Goal: Information Seeking & Learning: Learn about a topic

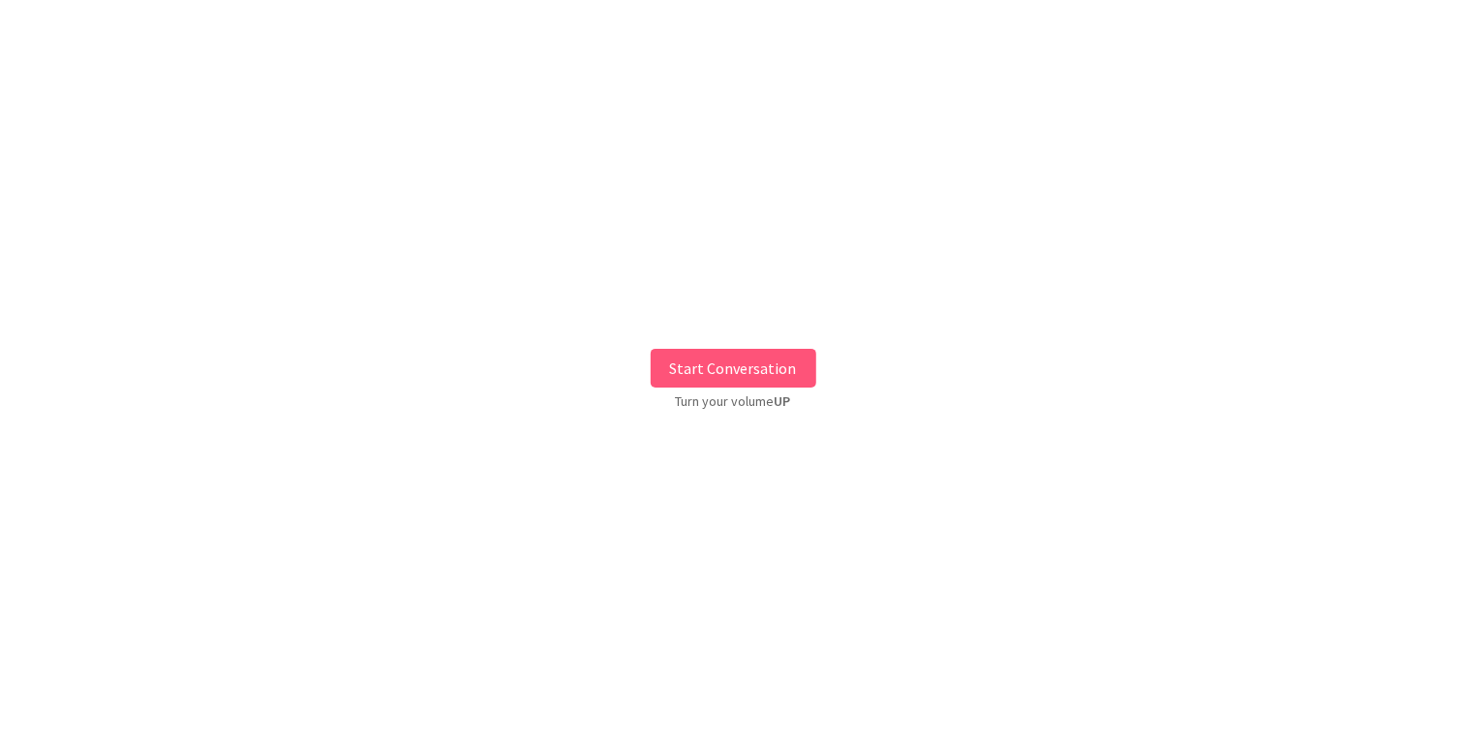
click at [774, 376] on button "Start Conversation" at bounding box center [734, 368] width 166 height 39
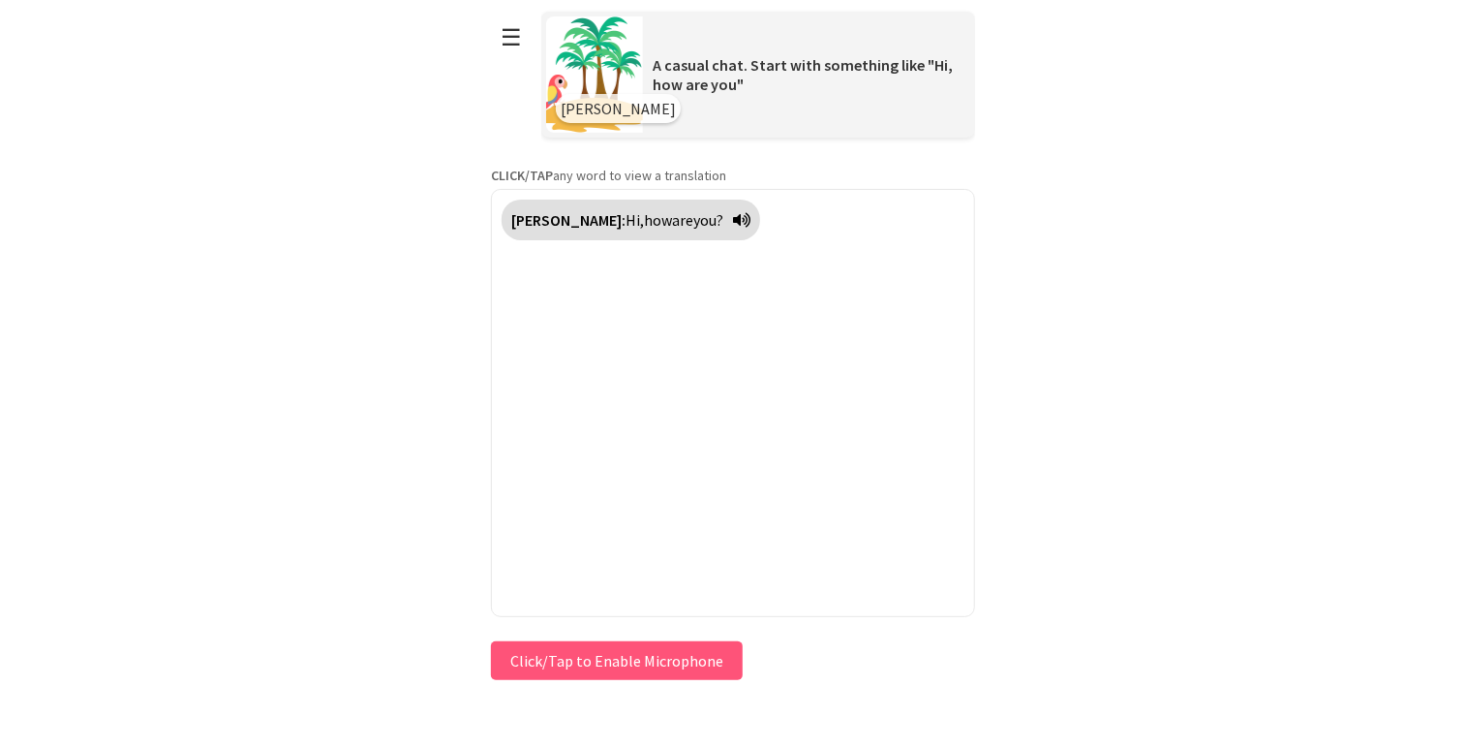
click at [733, 221] on icon at bounding box center [741, 219] width 17 height 15
click at [733, 215] on icon at bounding box center [741, 219] width 17 height 15
click at [509, 44] on button "☰" at bounding box center [511, 37] width 41 height 49
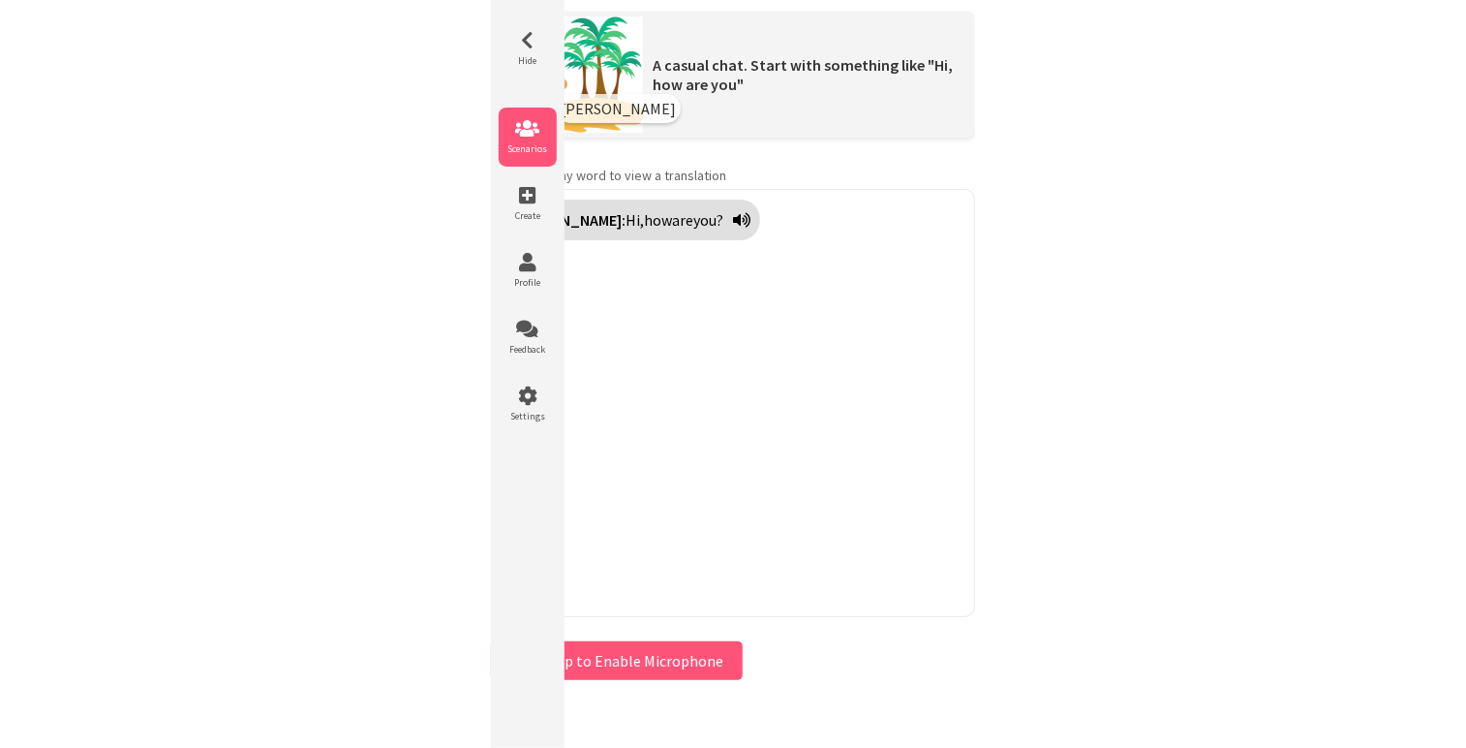
click at [519, 122] on icon at bounding box center [528, 128] width 58 height 19
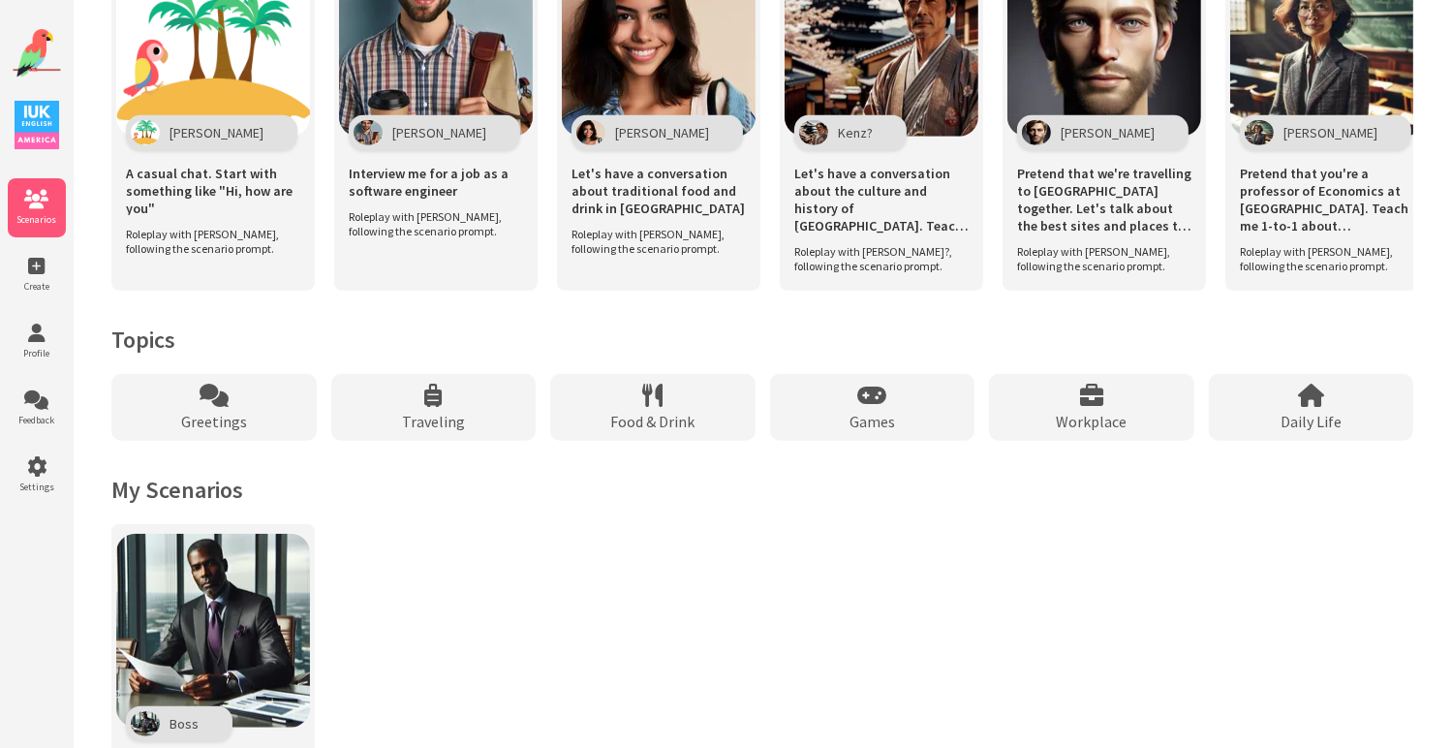
scroll to position [1453, 0]
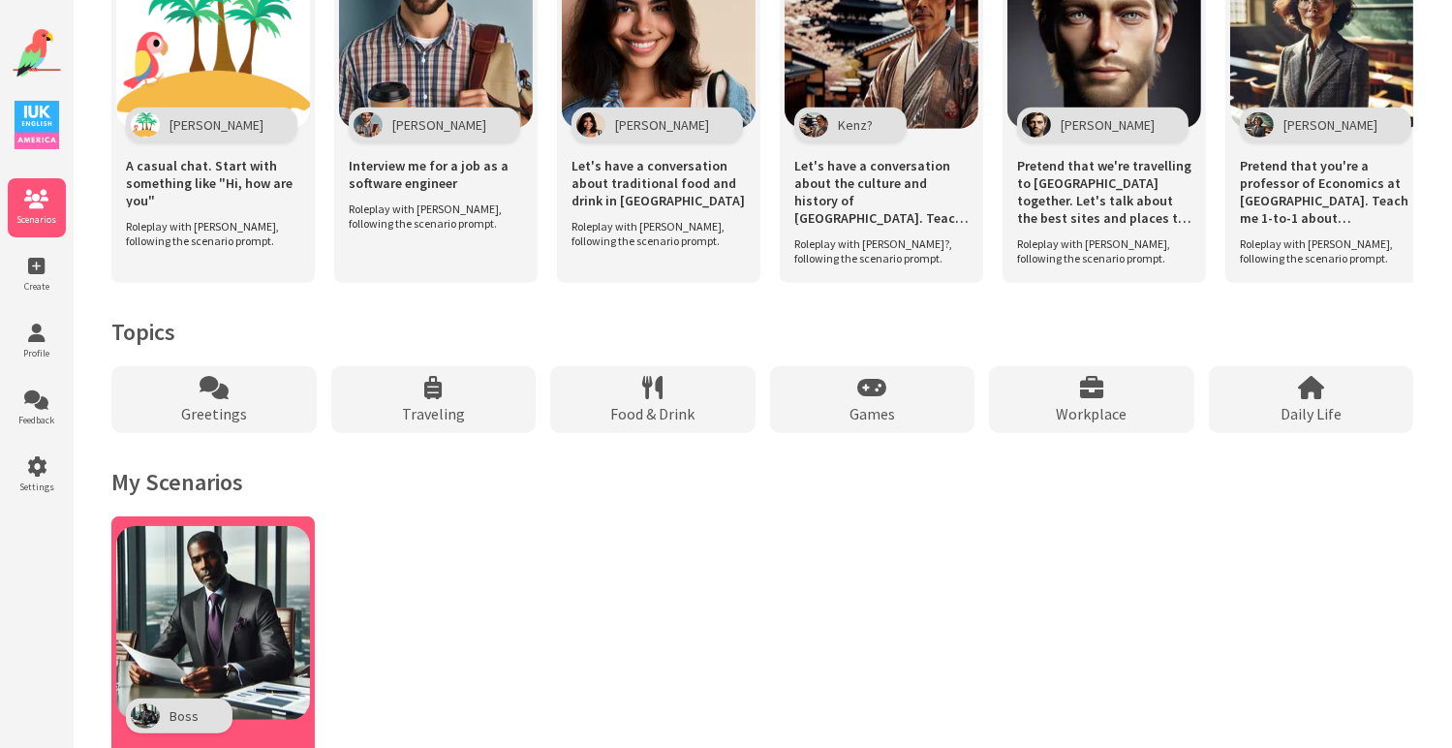
click at [241, 615] on img at bounding box center [213, 623] width 194 height 194
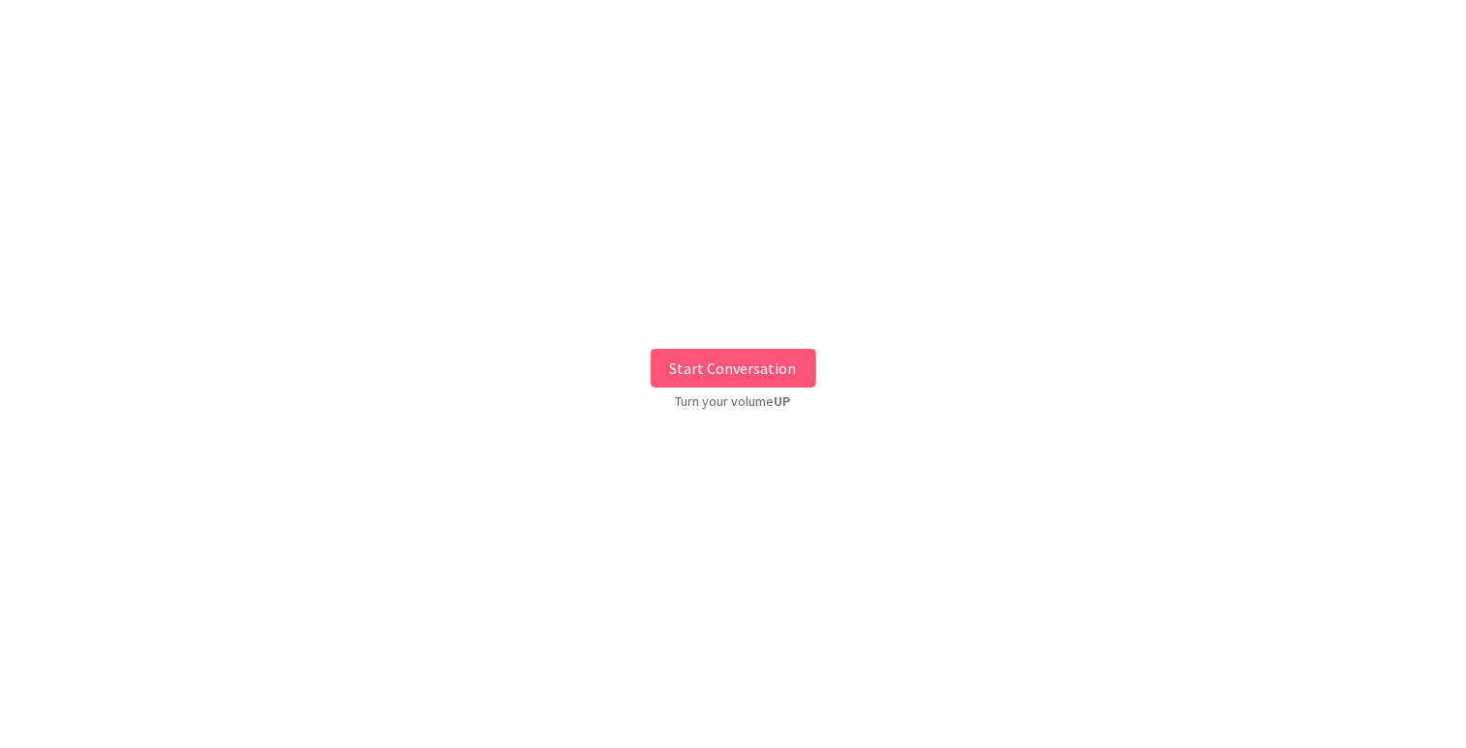
click at [749, 373] on button "Start Conversation" at bounding box center [734, 368] width 166 height 39
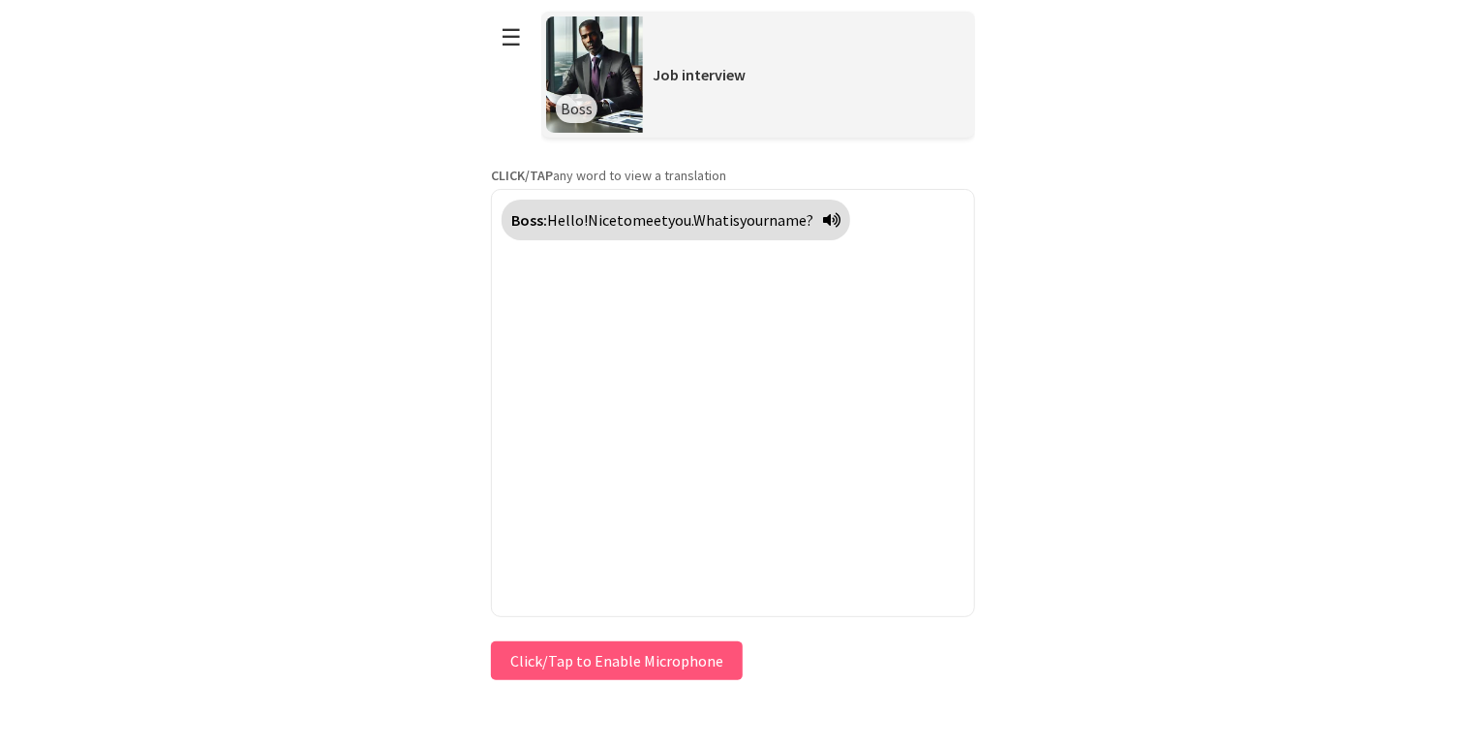
click at [585, 665] on button "Click/Tap to Enable Microphone" at bounding box center [617, 660] width 252 height 39
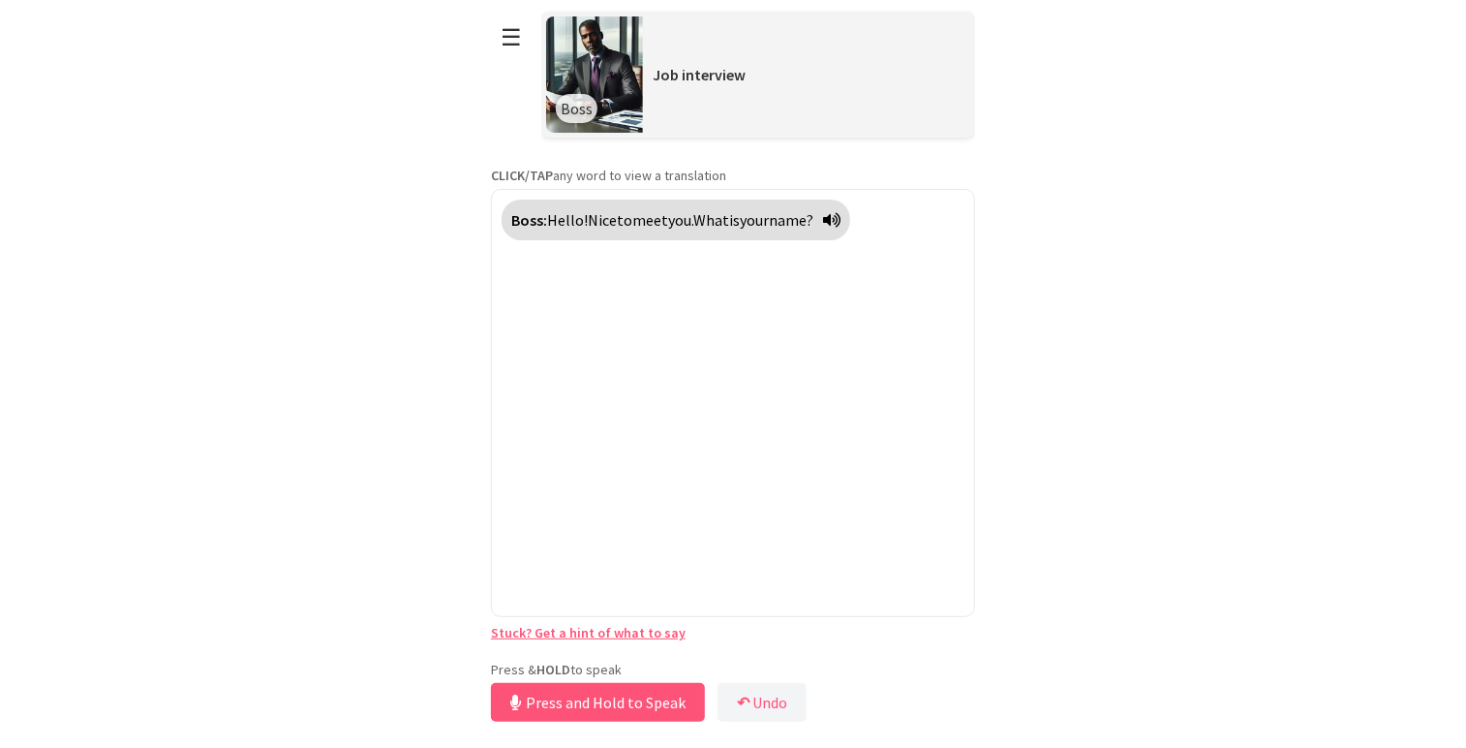
click at [1193, 668] on html "**********" at bounding box center [733, 374] width 1466 height 748
click at [551, 632] on link "Stuck? Get a hint of what to say" at bounding box center [588, 632] width 195 height 17
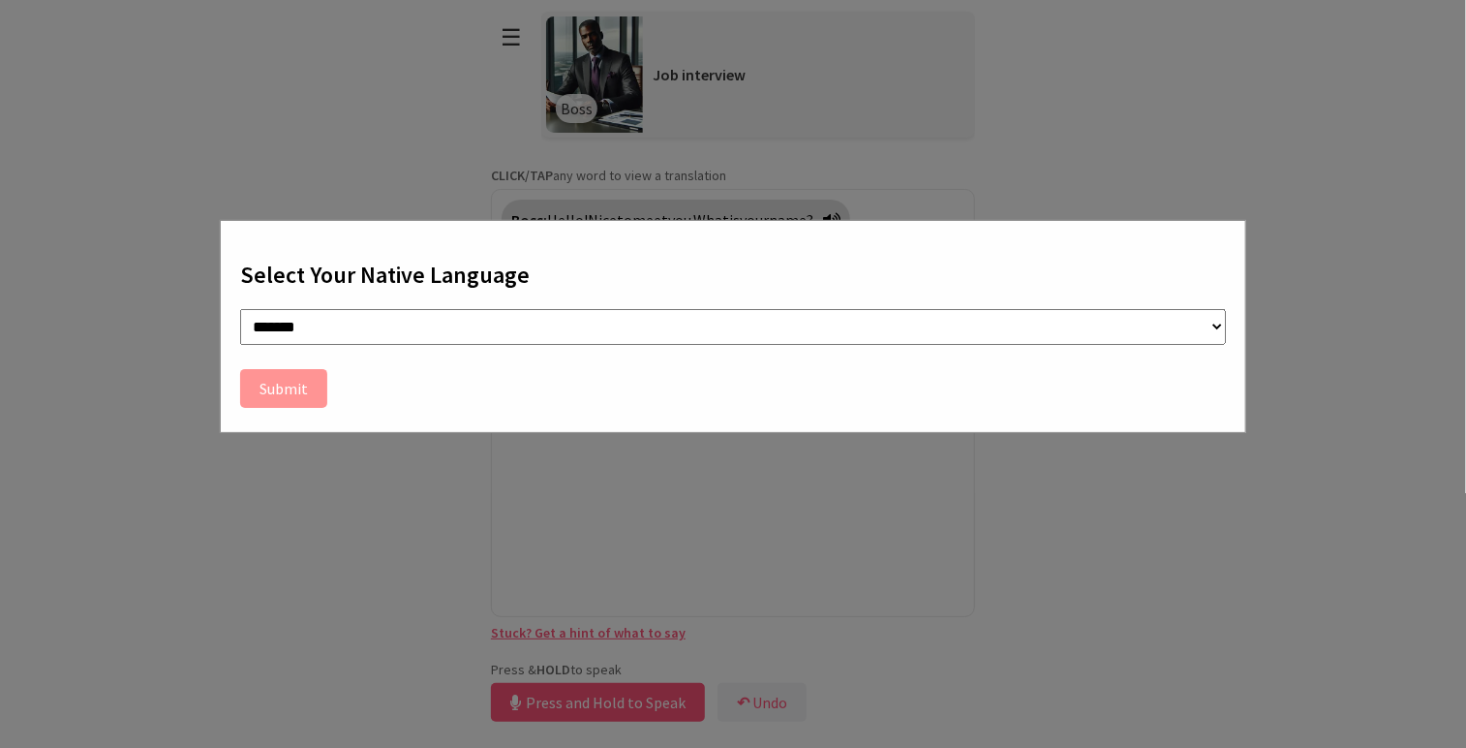
click at [352, 320] on select "**********" at bounding box center [733, 327] width 986 height 36
click at [228, 271] on div "**********" at bounding box center [733, 326] width 1027 height 213
click at [267, 323] on select "**********" at bounding box center [733, 327] width 986 height 36
click at [240, 309] on select "**********" at bounding box center [733, 327] width 986 height 36
click at [285, 341] on select "**********" at bounding box center [733, 327] width 986 height 36
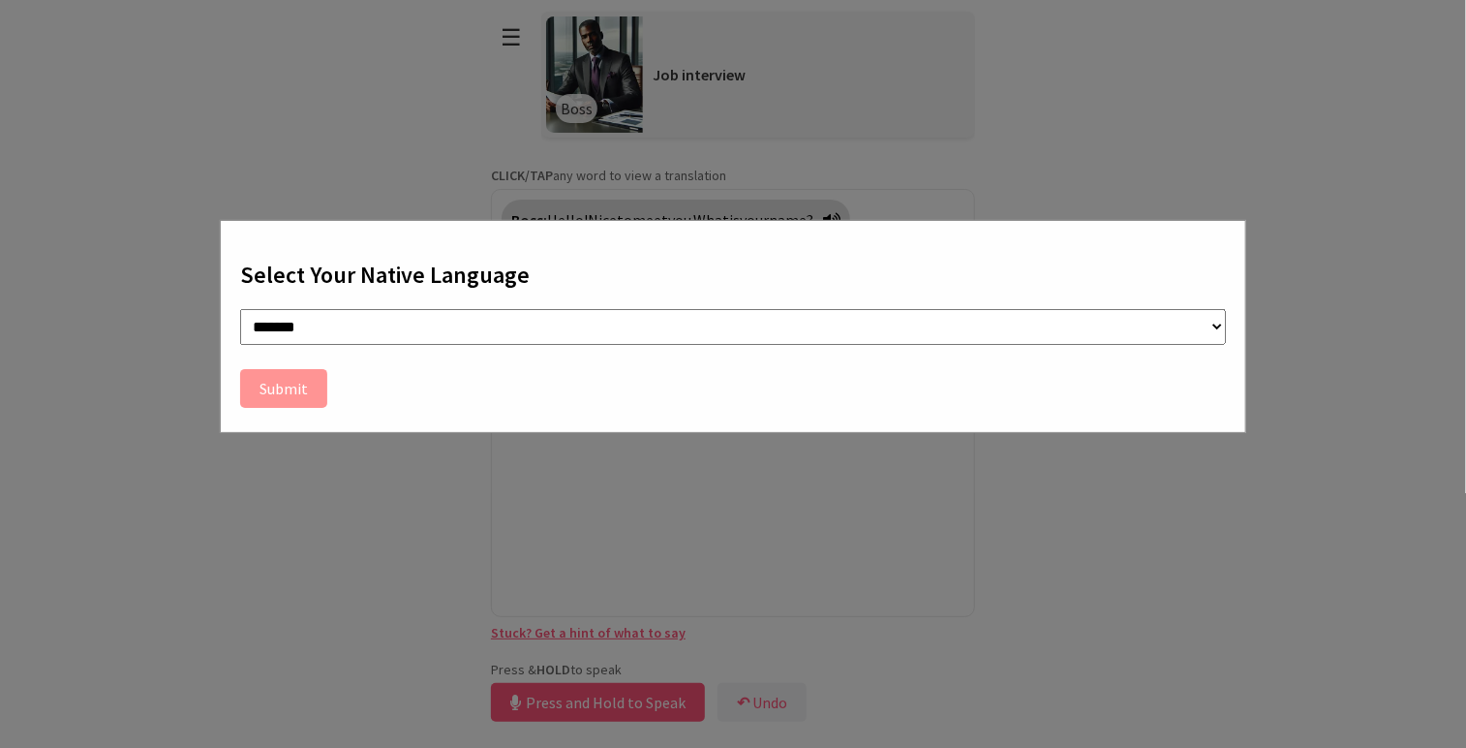
select select "**"
click at [240, 309] on select "**********" at bounding box center [733, 327] width 986 height 36
click at [283, 384] on button "Submit" at bounding box center [283, 388] width 87 height 39
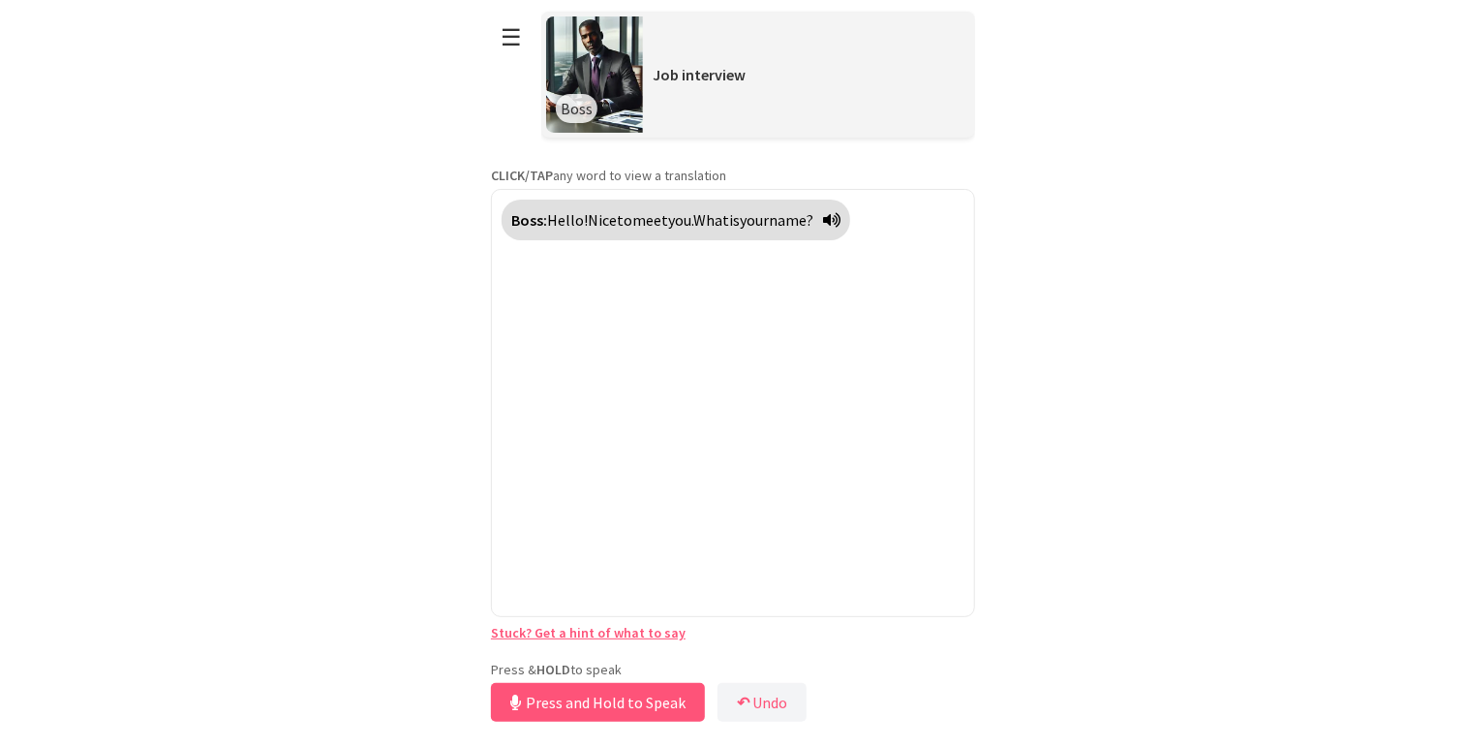
click at [589, 632] on link "Stuck? Get a hint of what to say" at bounding box center [588, 632] width 195 height 17
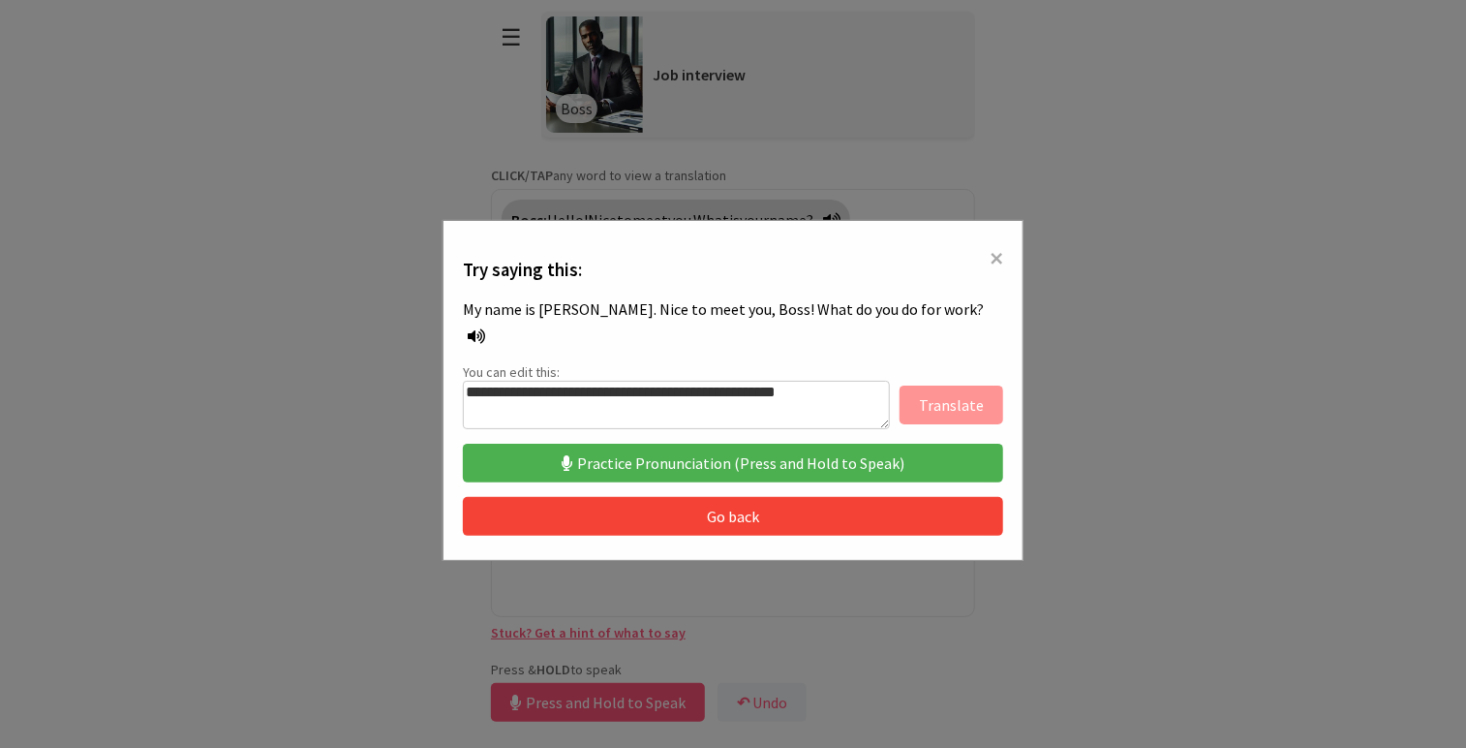
click at [664, 444] on button "Practice Pronunciation (Press and Hold to Speak)" at bounding box center [733, 463] width 540 height 39
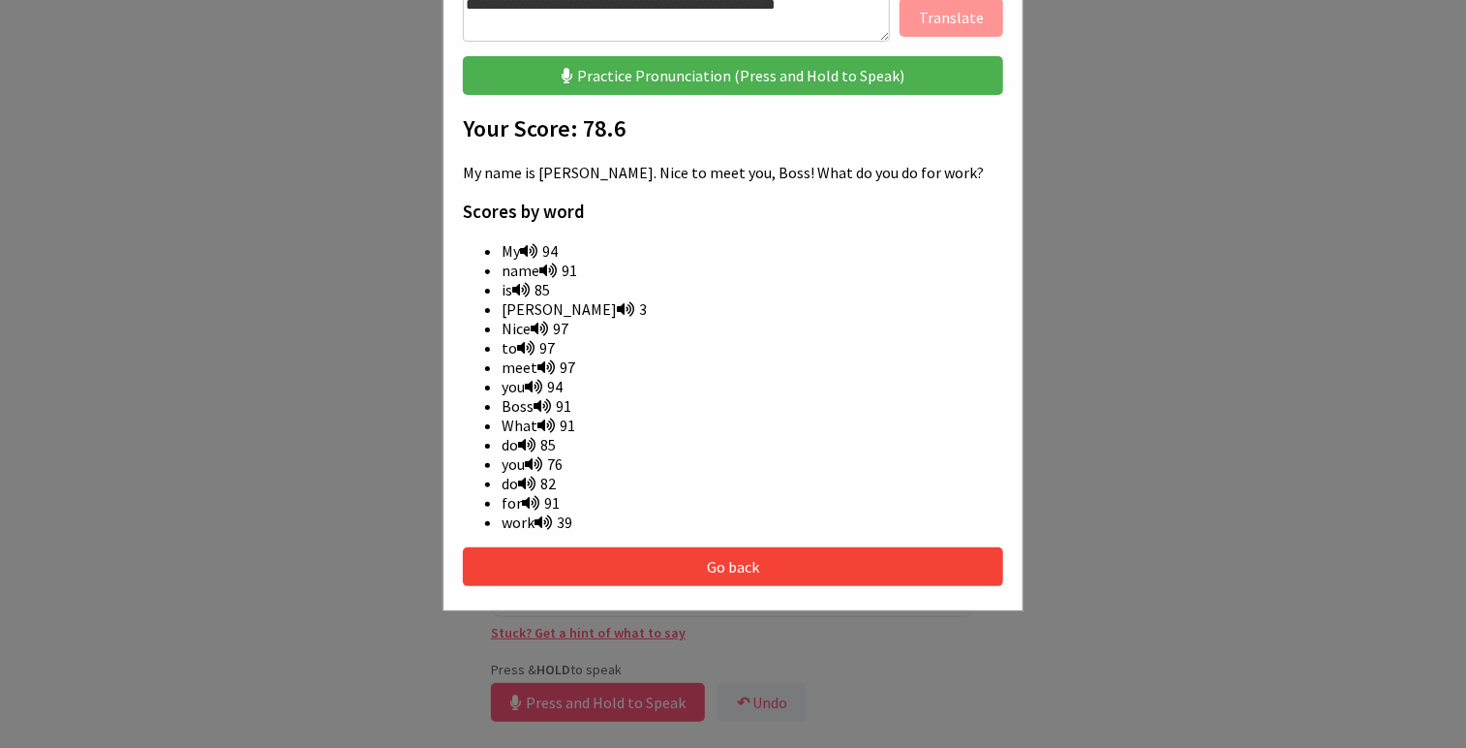
scroll to position [194, 0]
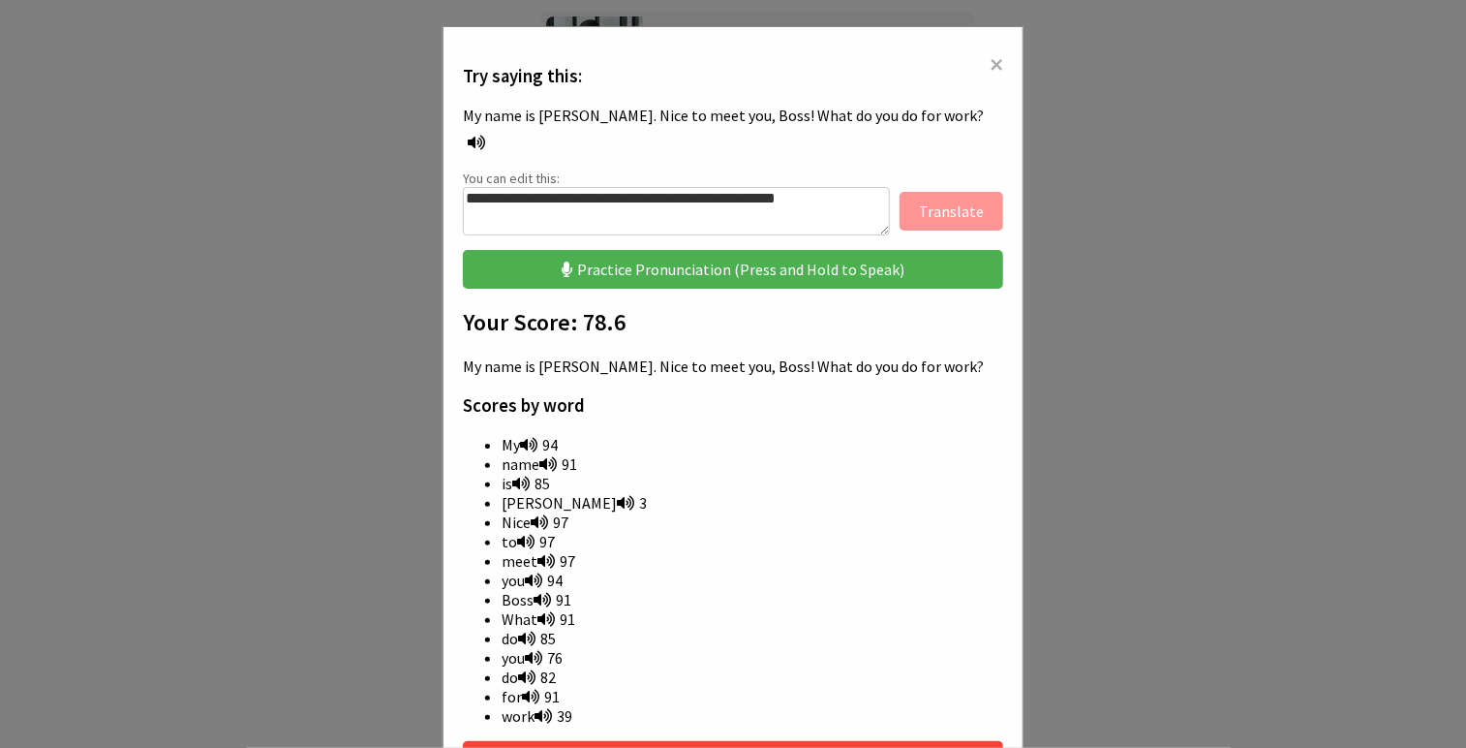
click at [993, 69] on span "×" at bounding box center [997, 63] width 14 height 35
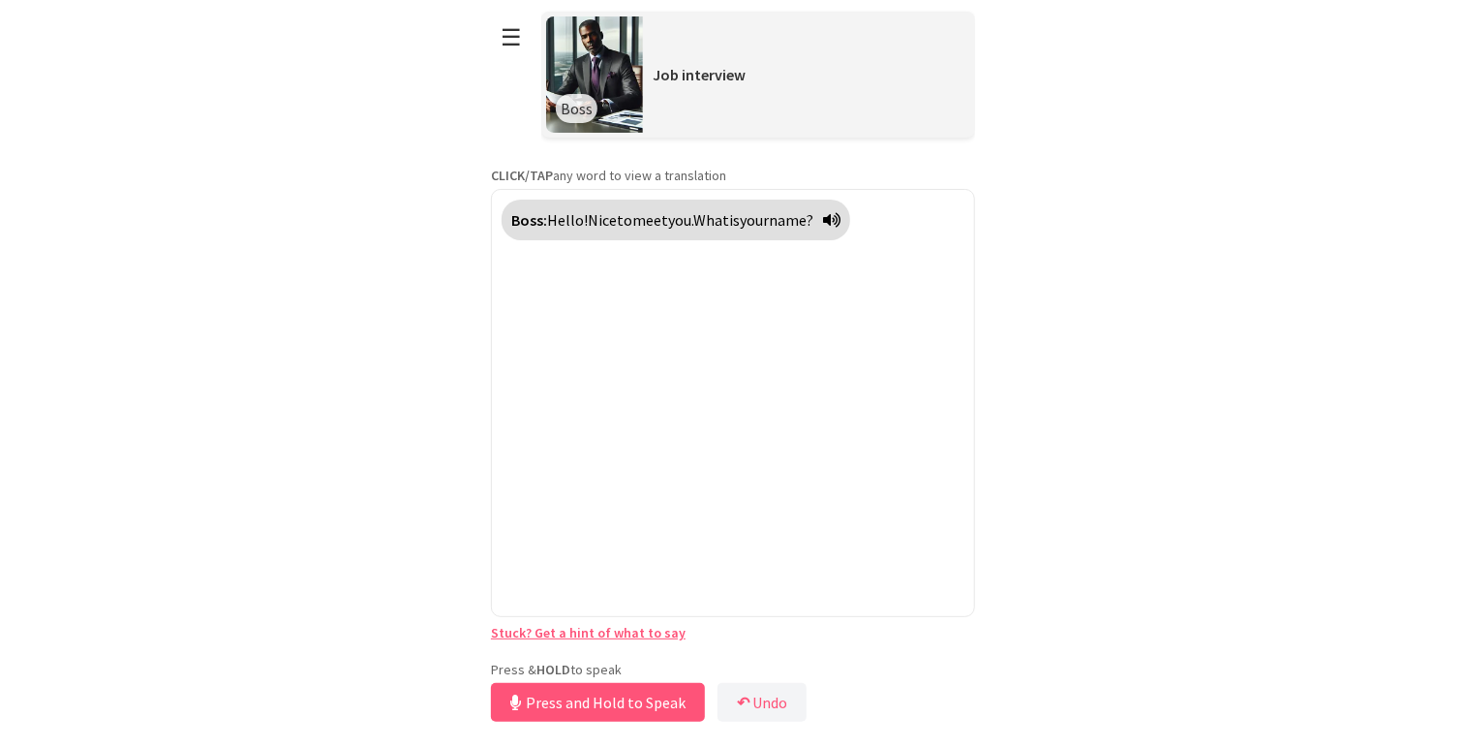
click at [593, 636] on link "Stuck? Get a hint of what to say" at bounding box center [588, 632] width 195 height 17
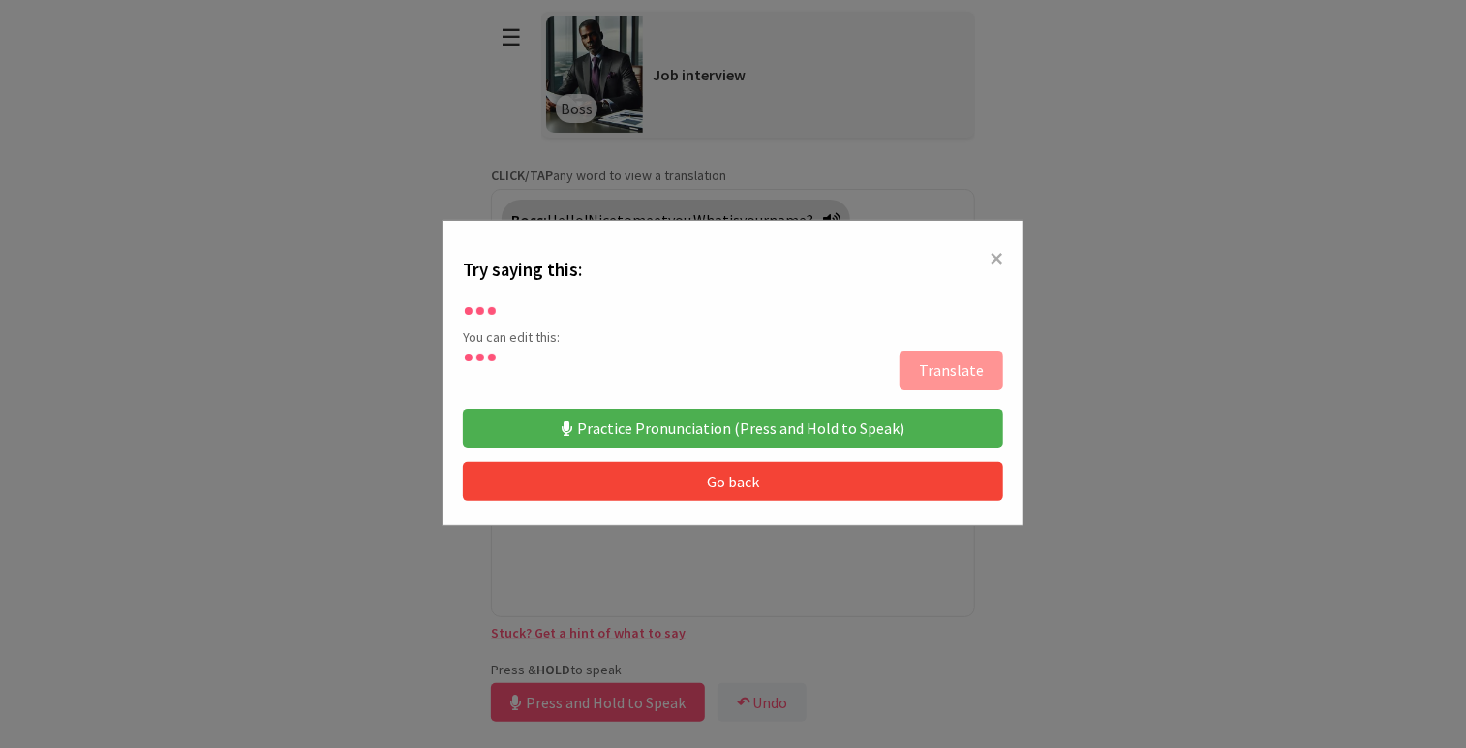
scroll to position [0, 0]
type textarea "**********"
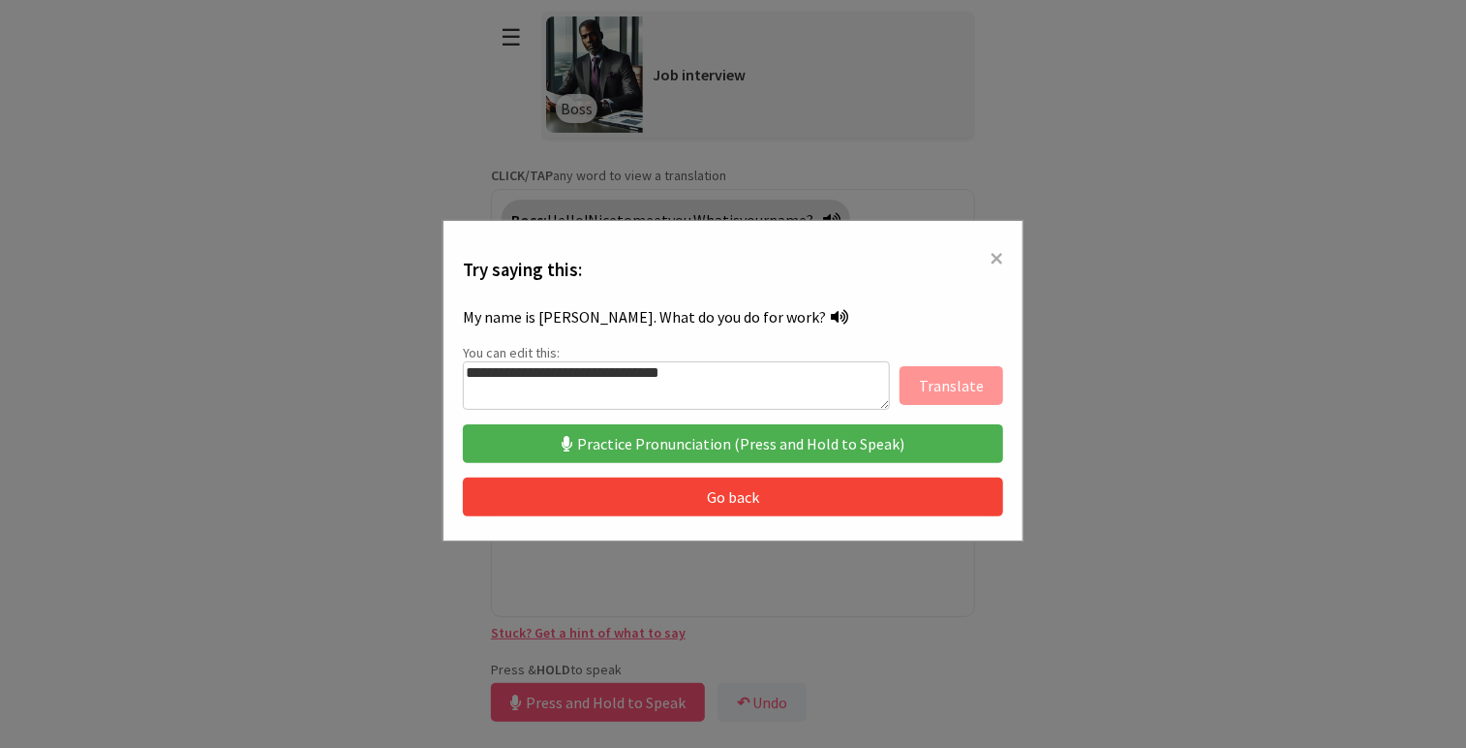
click at [682, 427] on button "Practice Pronunciation (Press and Hold to Speak)" at bounding box center [733, 443] width 540 height 39
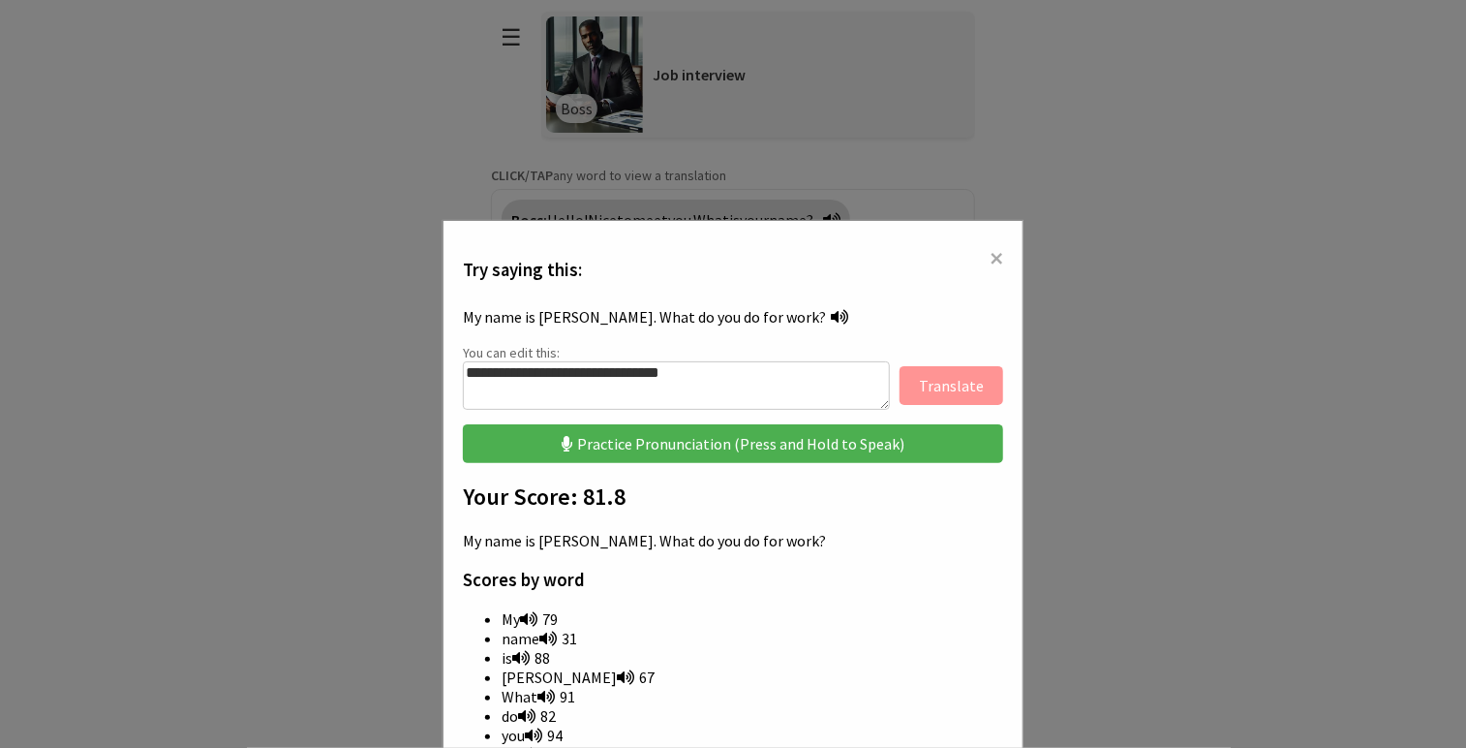
click at [992, 258] on span "×" at bounding box center [997, 257] width 14 height 35
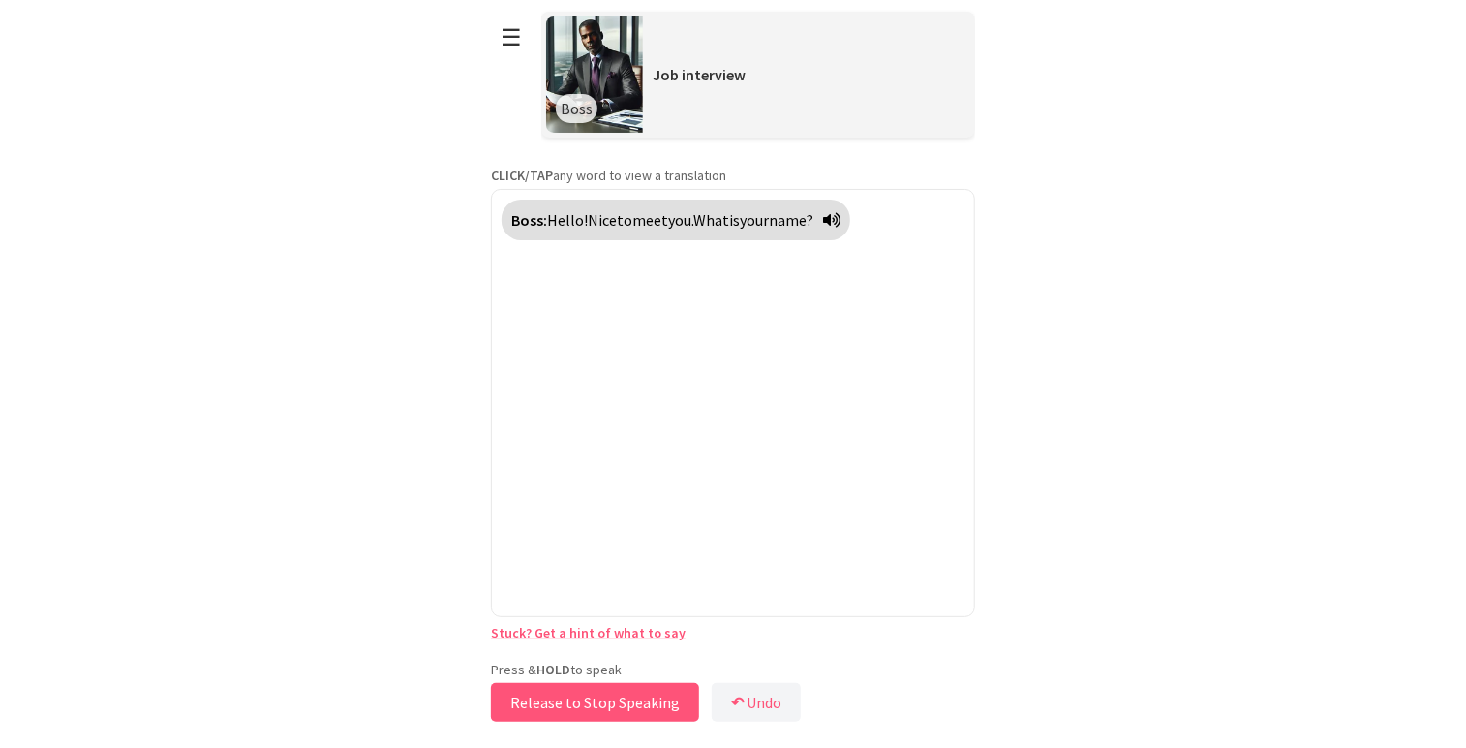
click at [616, 686] on button "Release to Stop Speaking" at bounding box center [595, 702] width 208 height 39
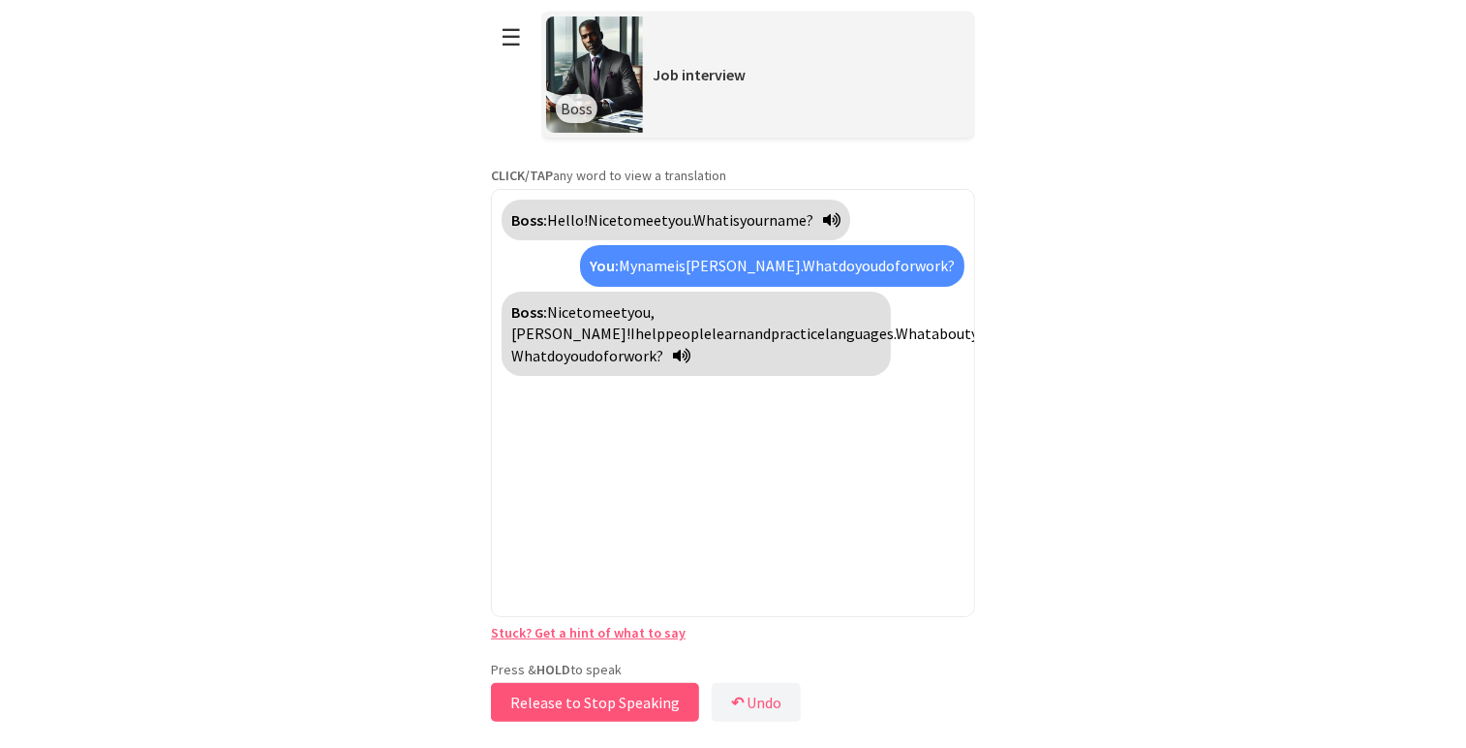
click at [646, 684] on button "Release to Stop Speaking" at bounding box center [595, 702] width 208 height 39
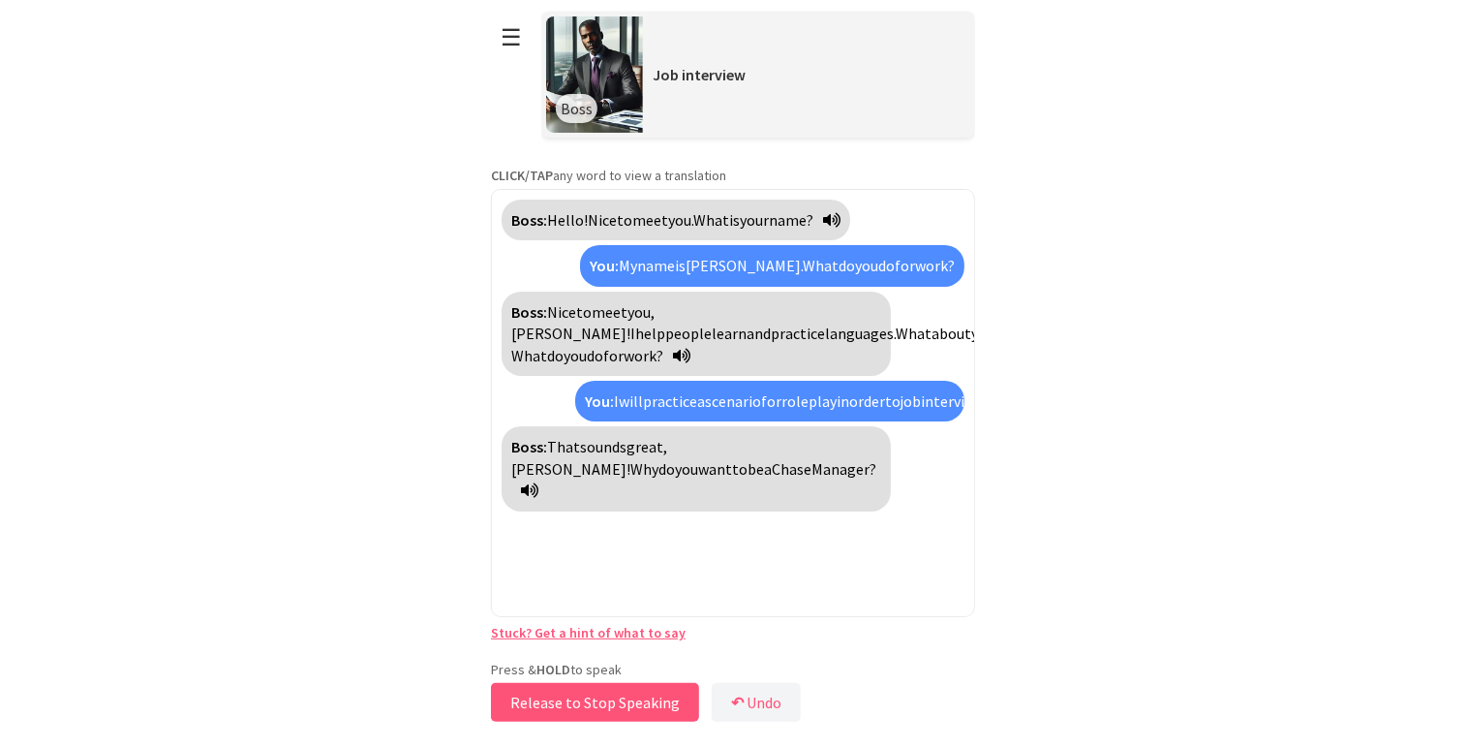
click at [641, 700] on button "Release to Stop Speaking" at bounding box center [595, 702] width 208 height 39
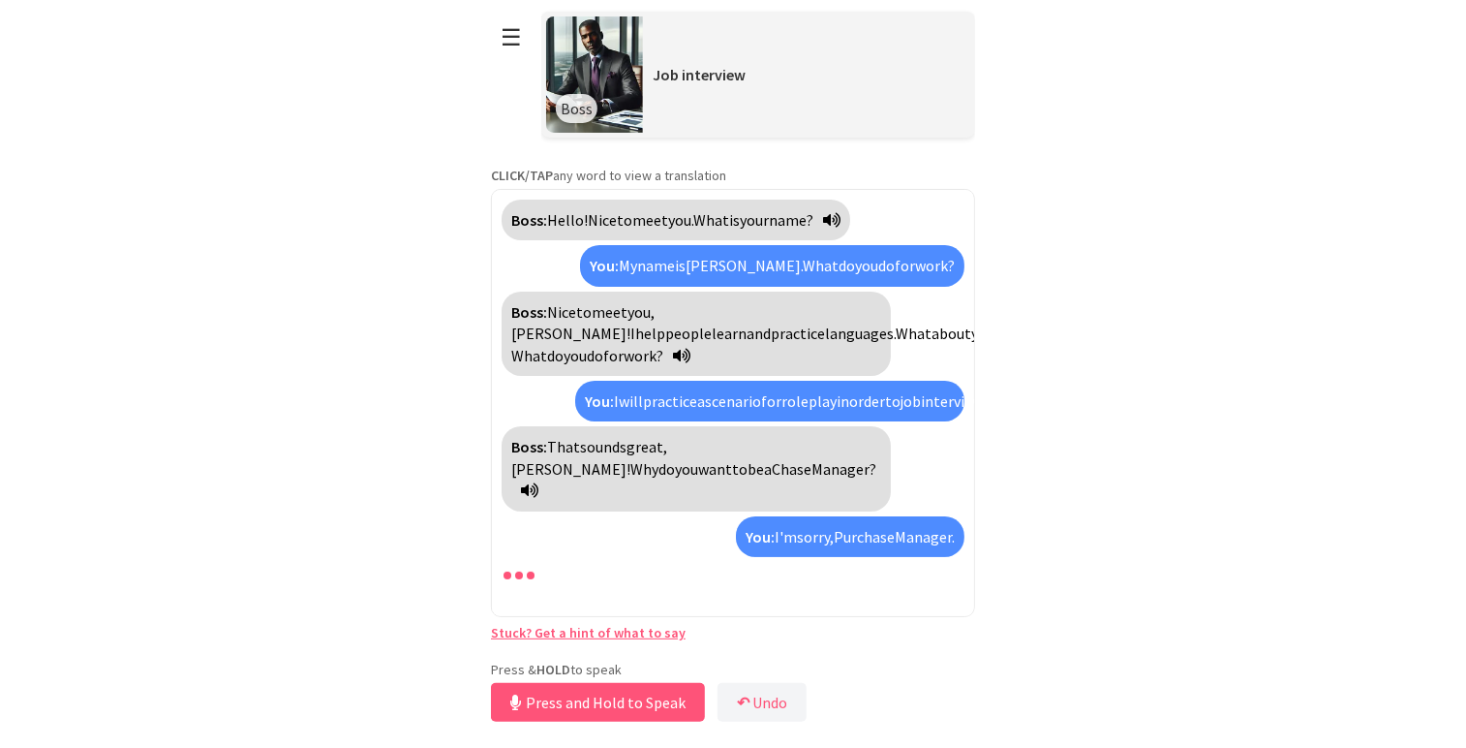
scroll to position [12, 0]
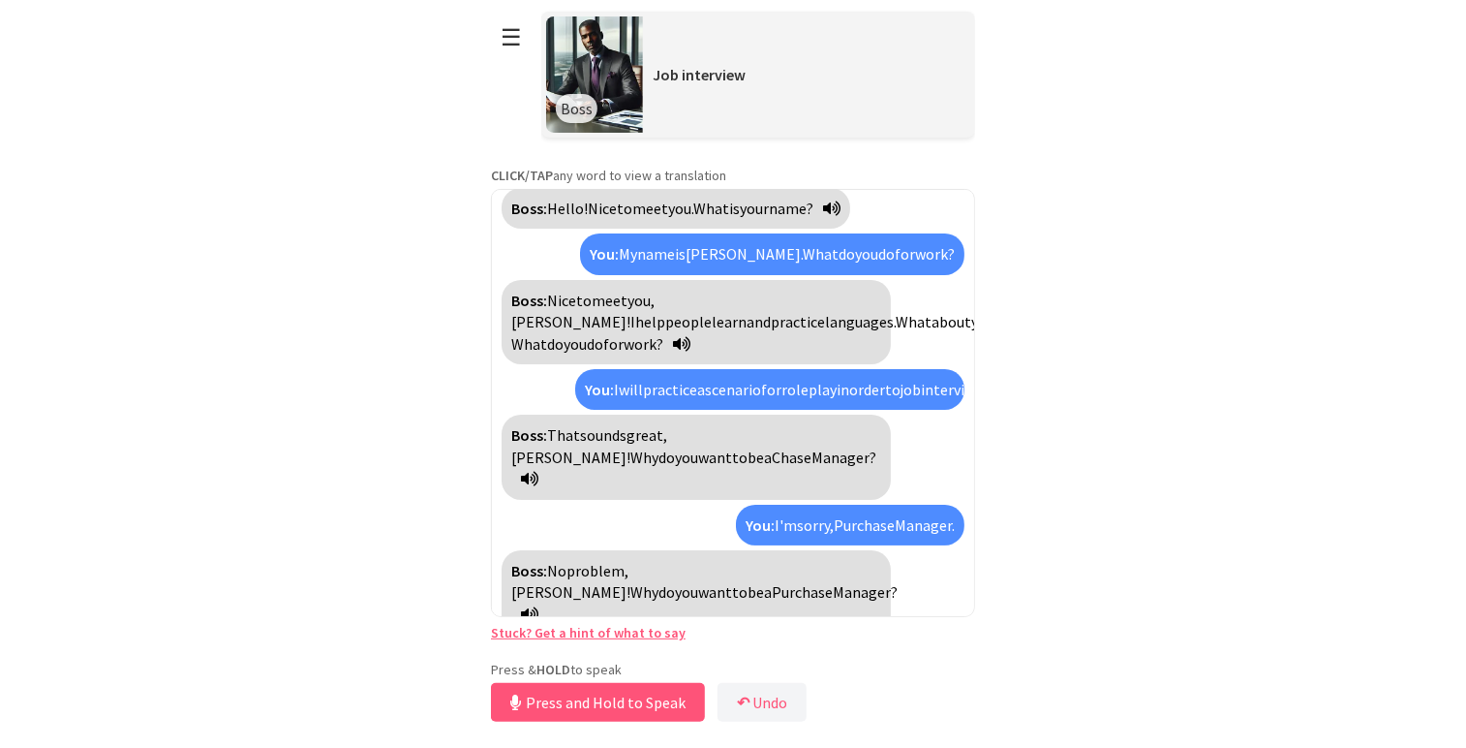
click at [1132, 479] on html "**********" at bounding box center [733, 374] width 1466 height 748
click at [632, 690] on button "Release to Stop Speaking" at bounding box center [595, 702] width 208 height 39
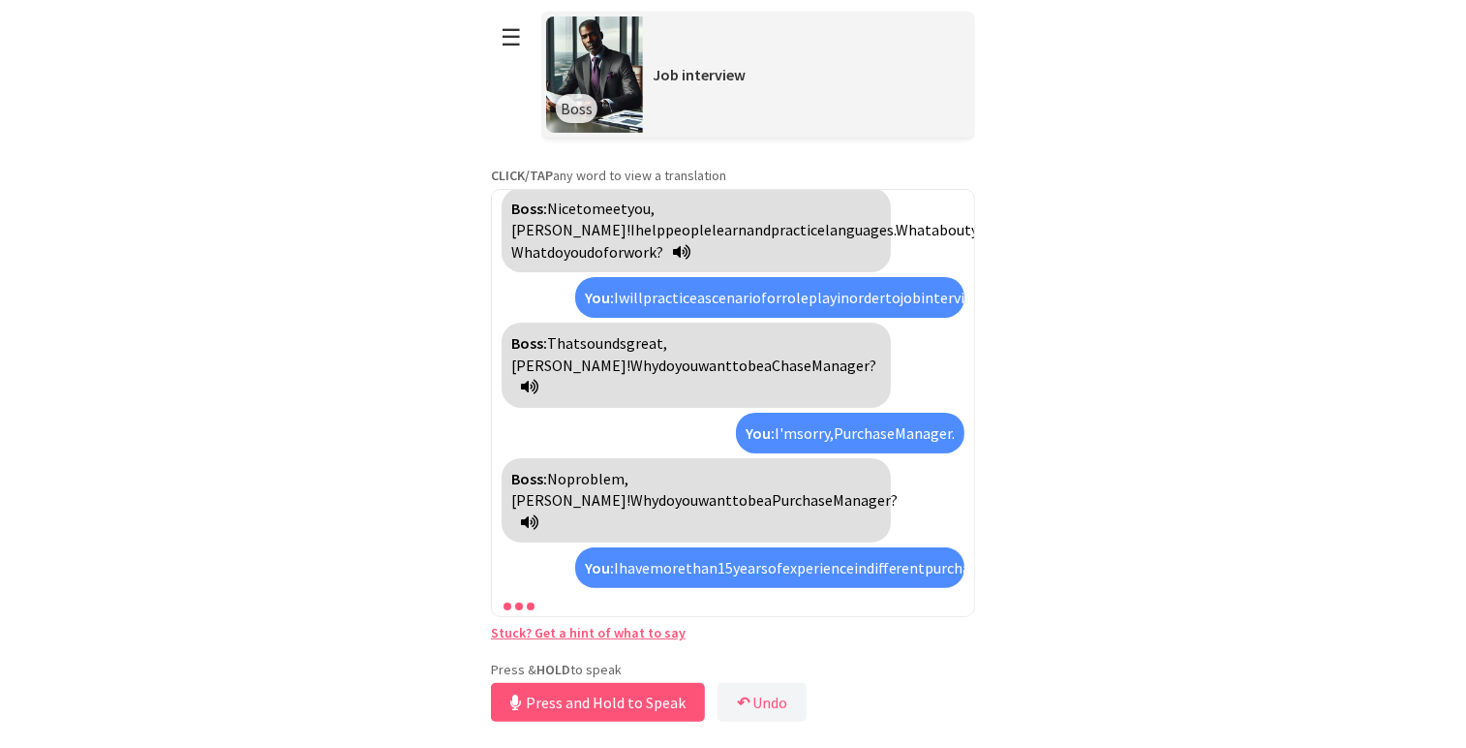
scroll to position [170, 0]
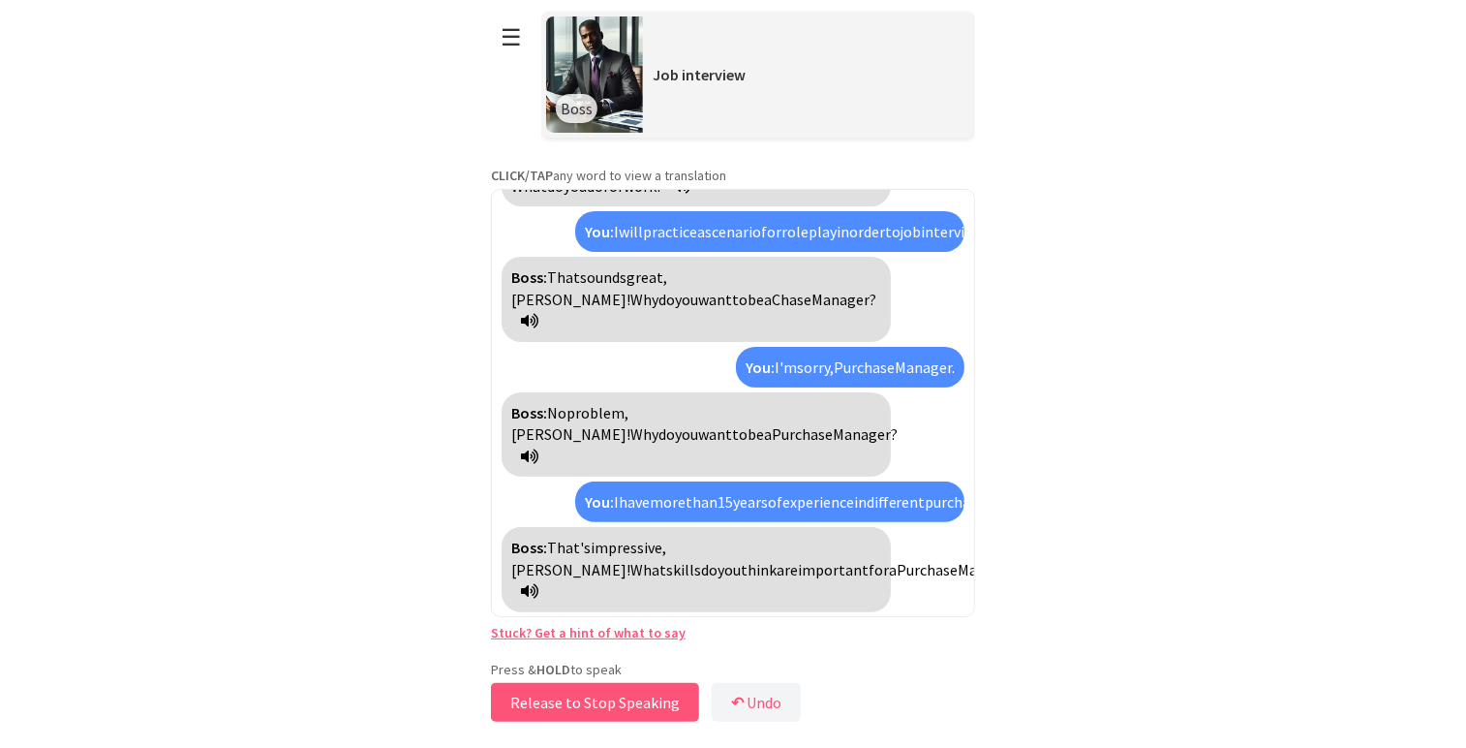
click at [582, 694] on button "Release to Stop Speaking" at bounding box center [595, 702] width 208 height 39
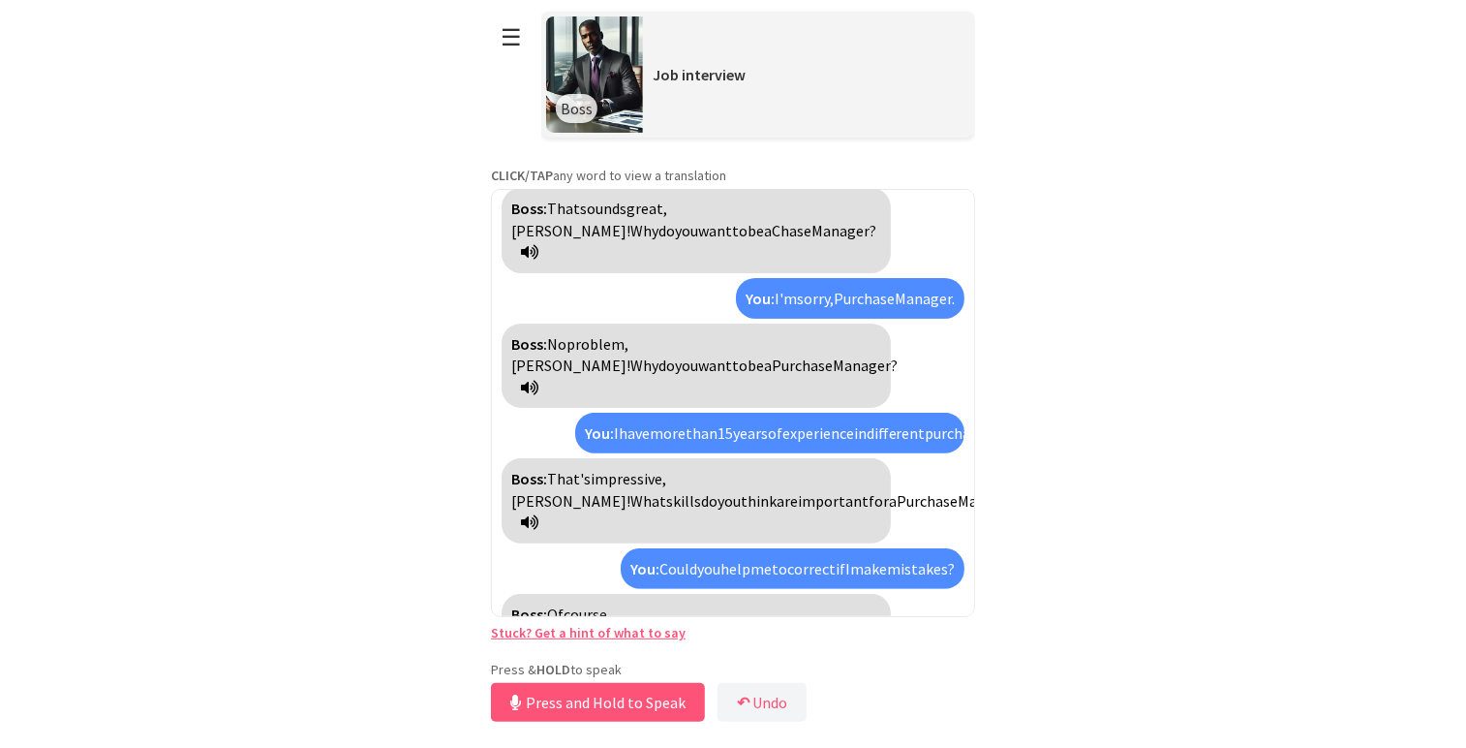
scroll to position [325, 0]
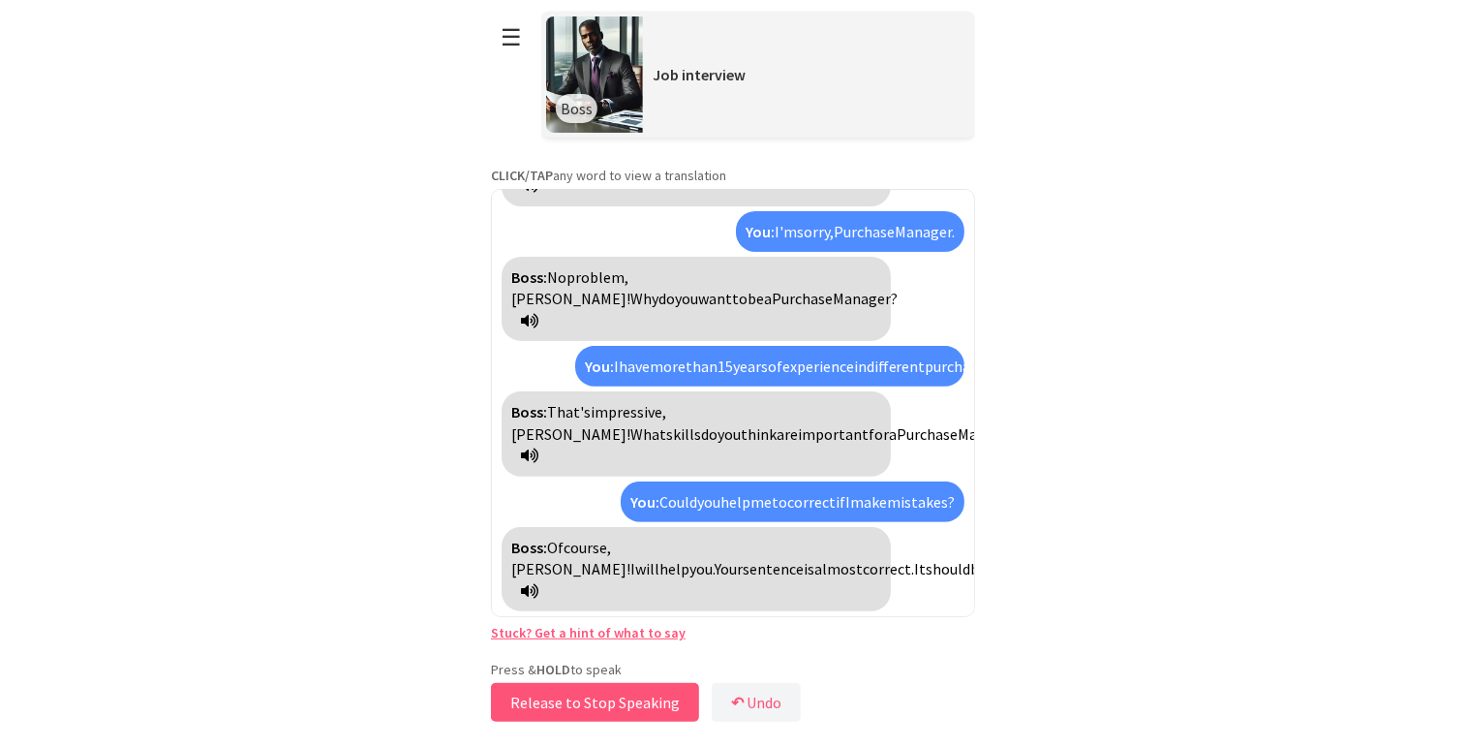
click at [650, 689] on button "Release to Stop Speaking" at bounding box center [595, 702] width 208 height 39
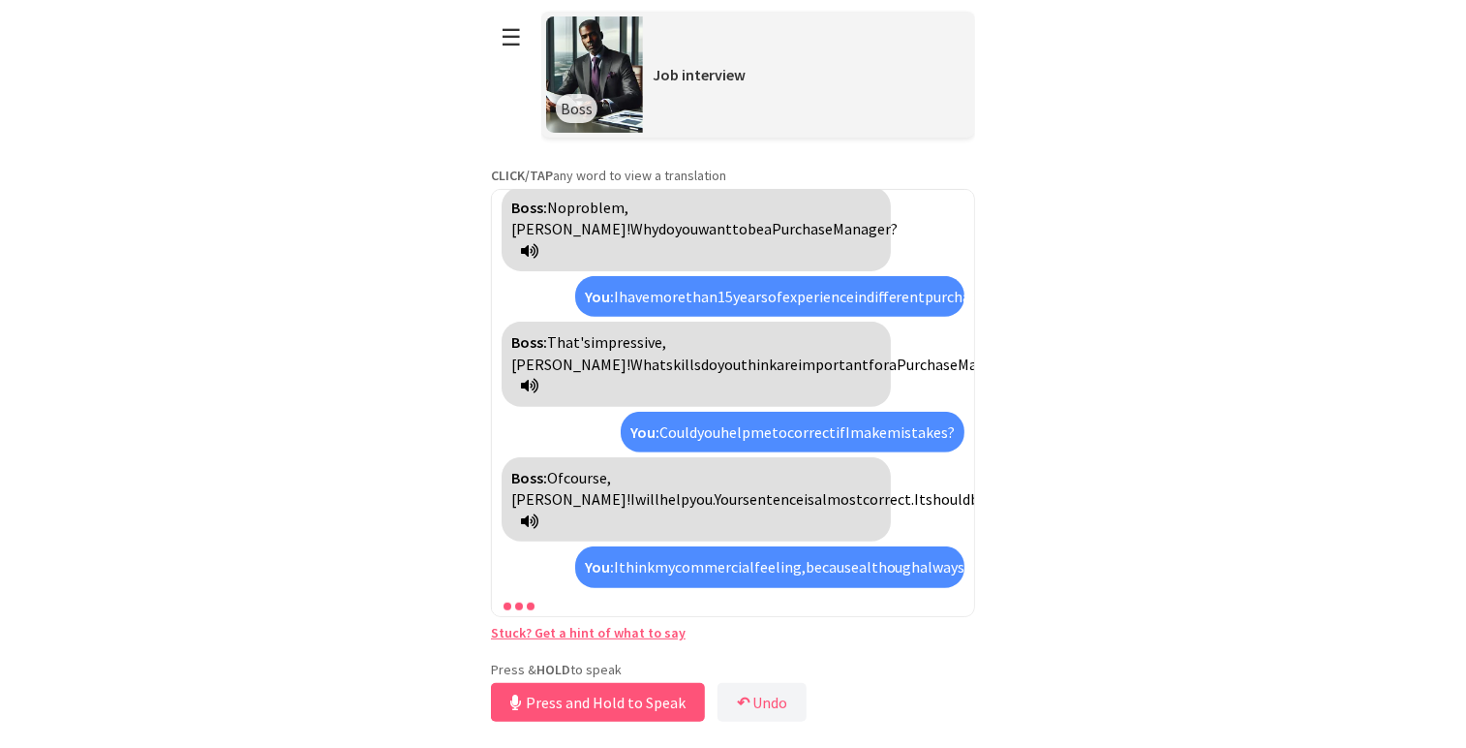
scroll to position [657, 0]
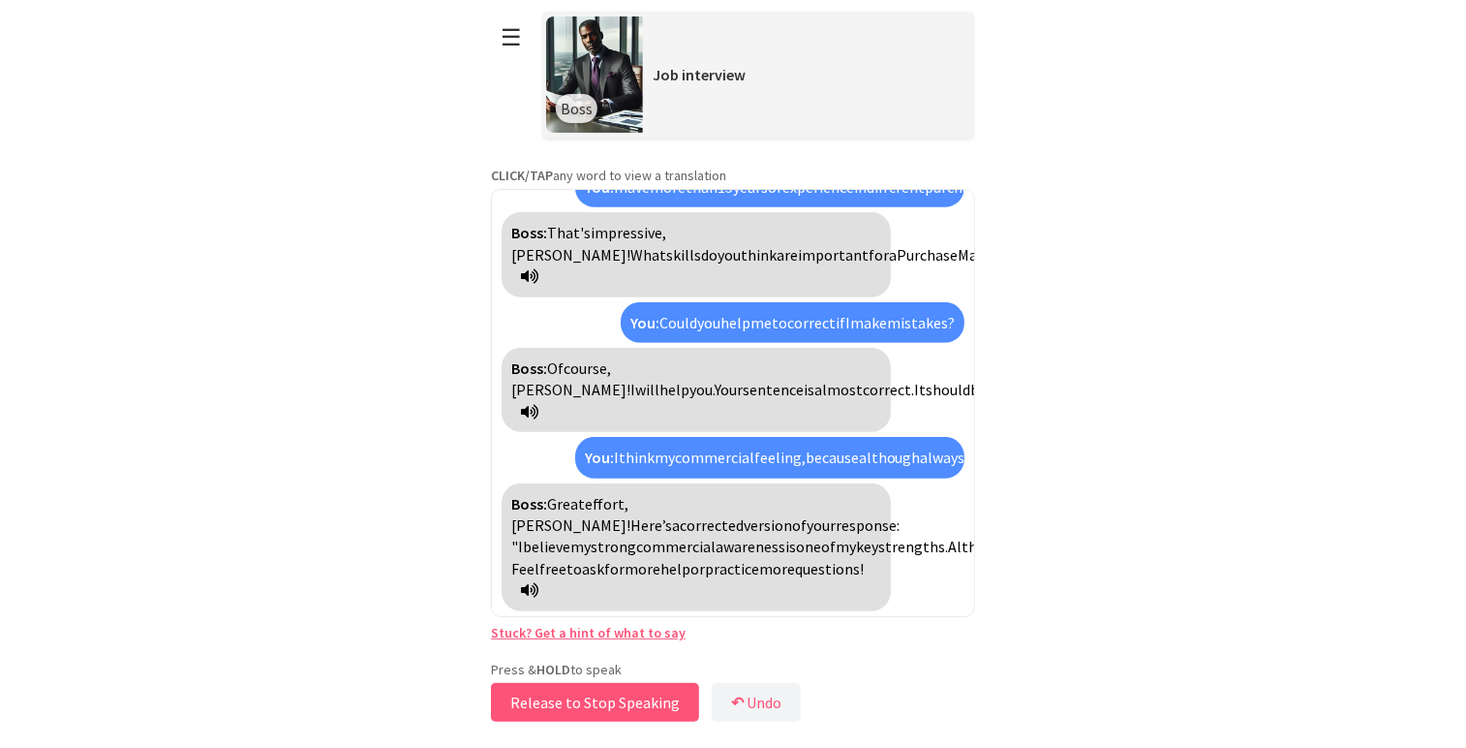
click at [617, 691] on button "Release to Stop Speaking" at bounding box center [595, 702] width 208 height 39
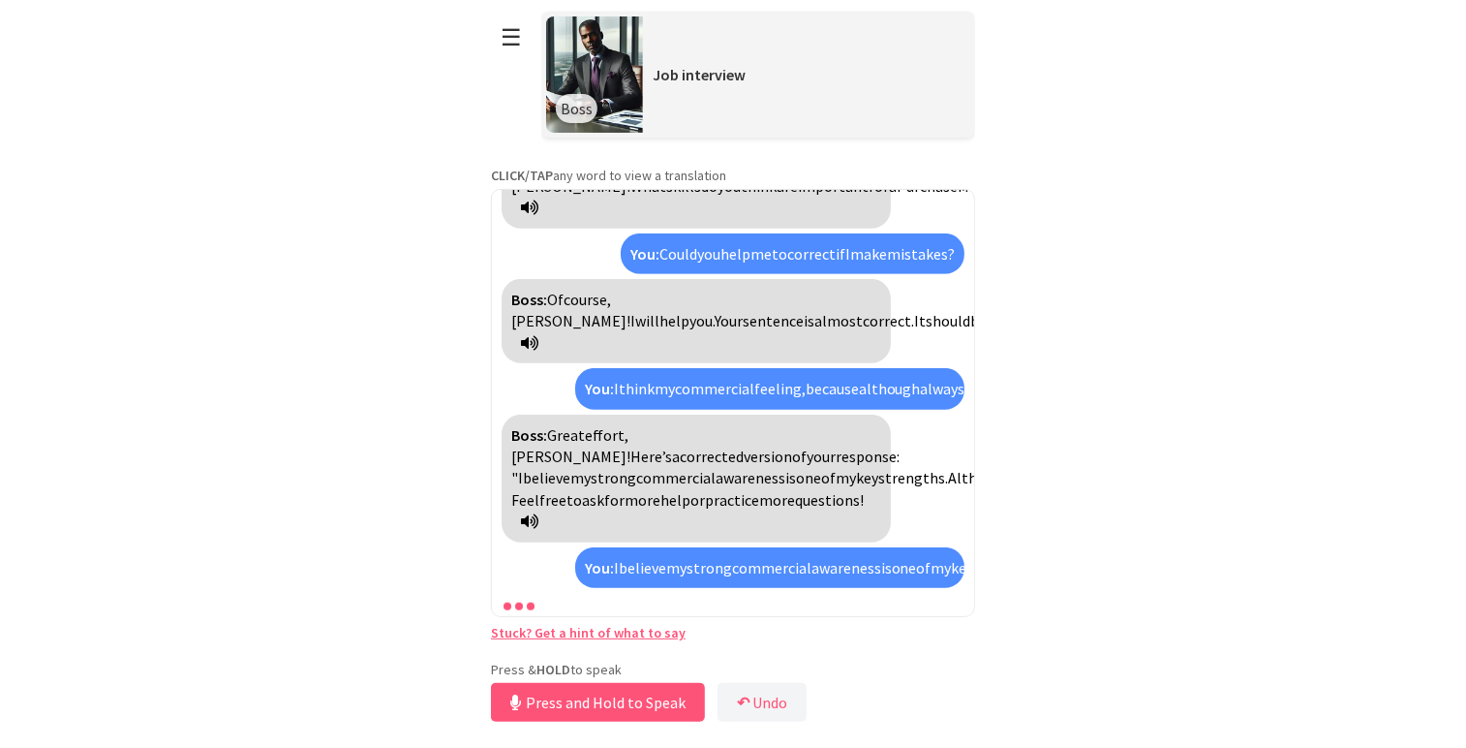
scroll to position [1008, 0]
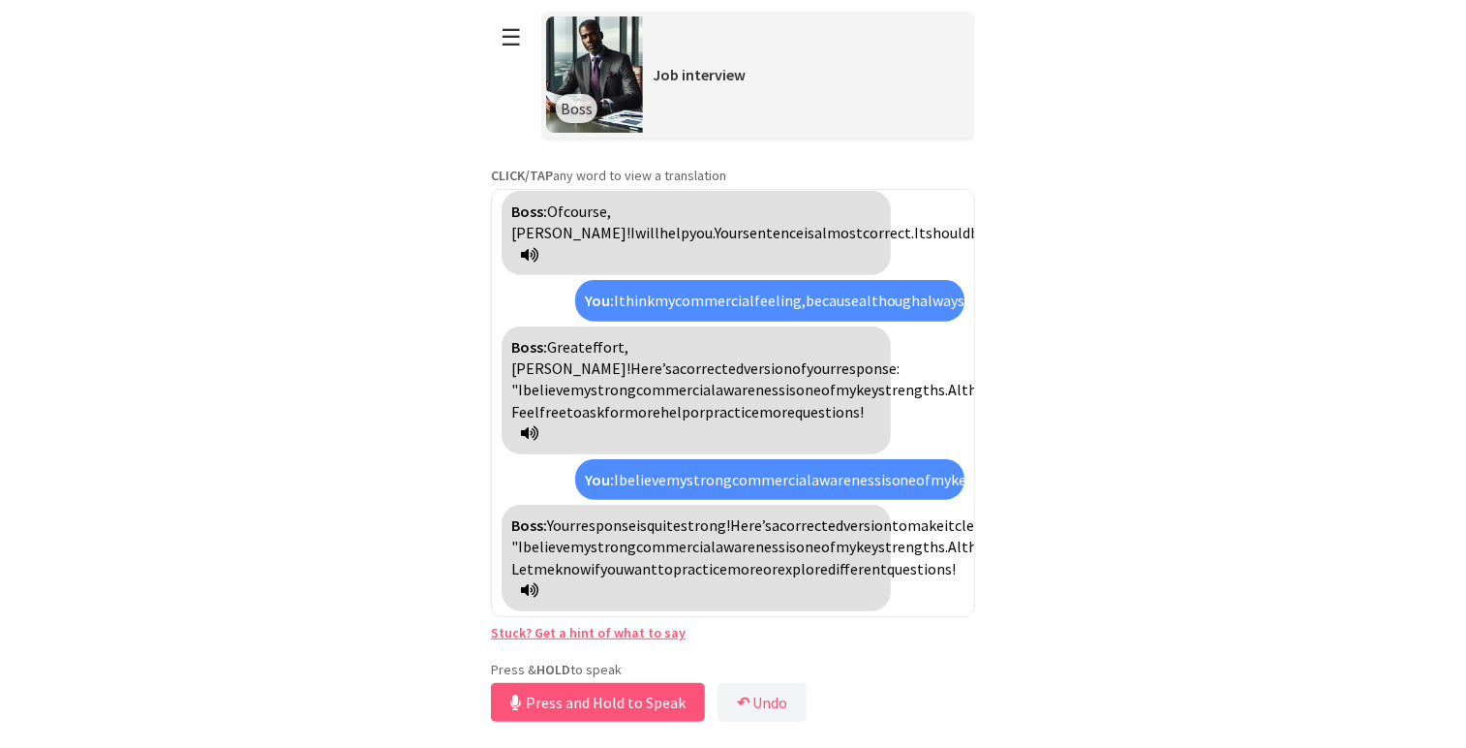
click at [539, 588] on icon at bounding box center [529, 589] width 17 height 15
click at [539, 590] on icon at bounding box center [529, 589] width 17 height 15
click at [615, 689] on button "Release to Stop Speaking" at bounding box center [595, 702] width 208 height 39
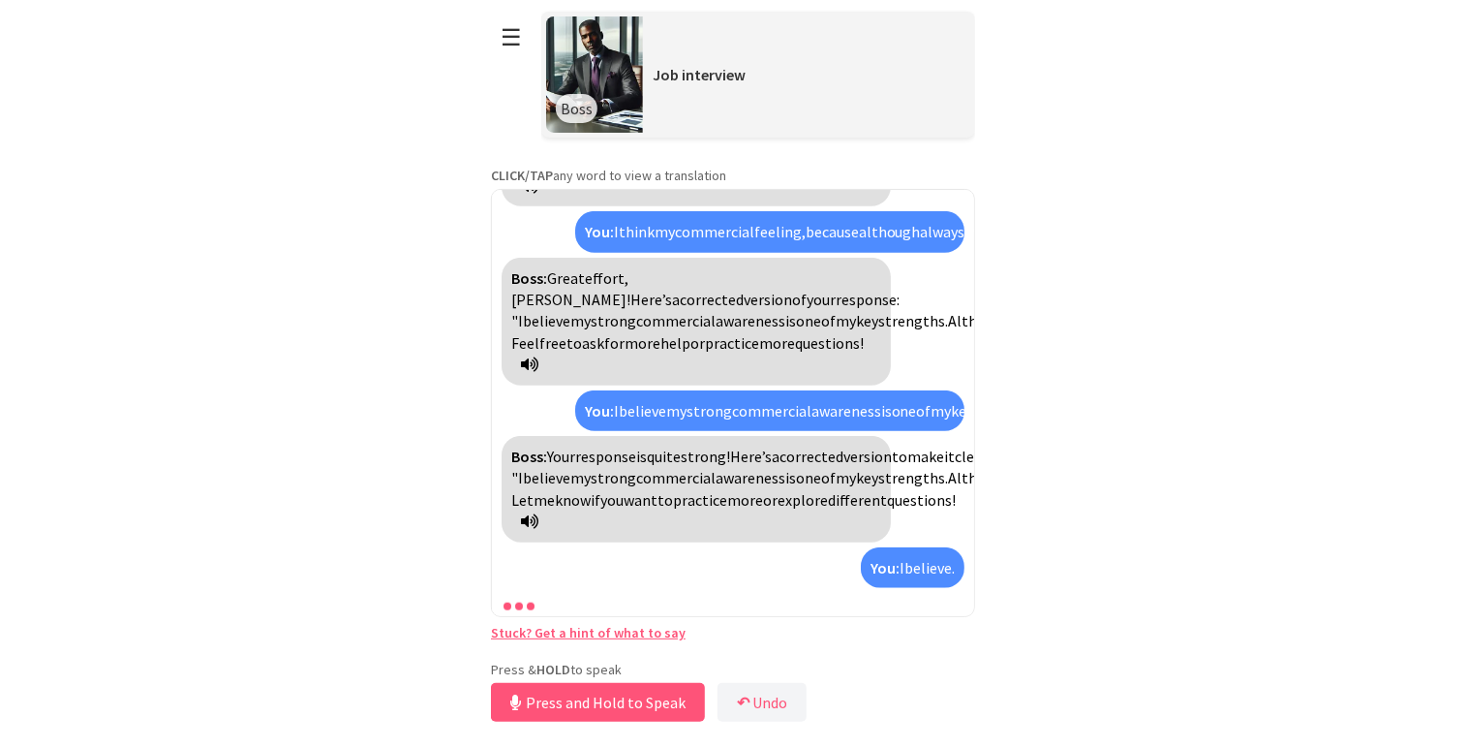
scroll to position [1166, 0]
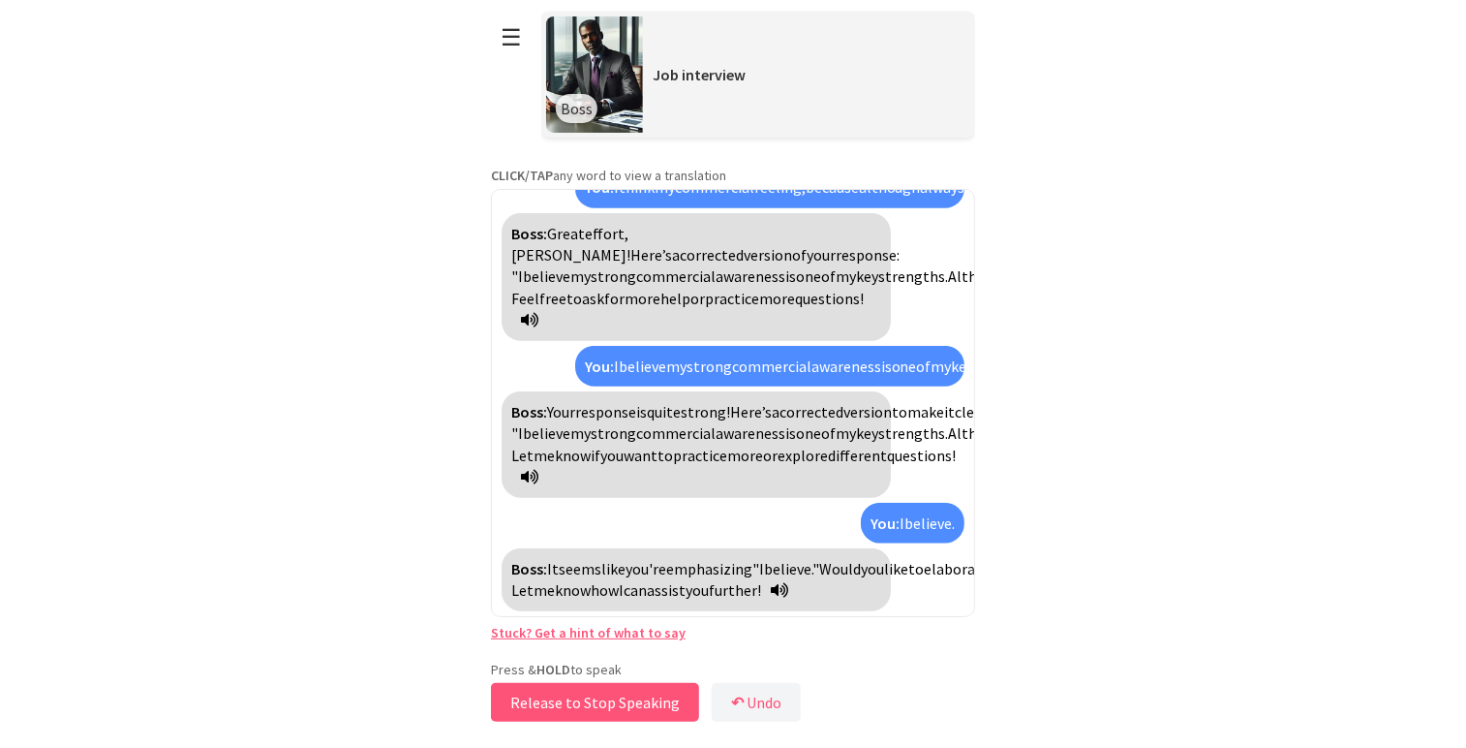
click at [632, 691] on button "Release to Stop Speaking" at bounding box center [595, 702] width 208 height 39
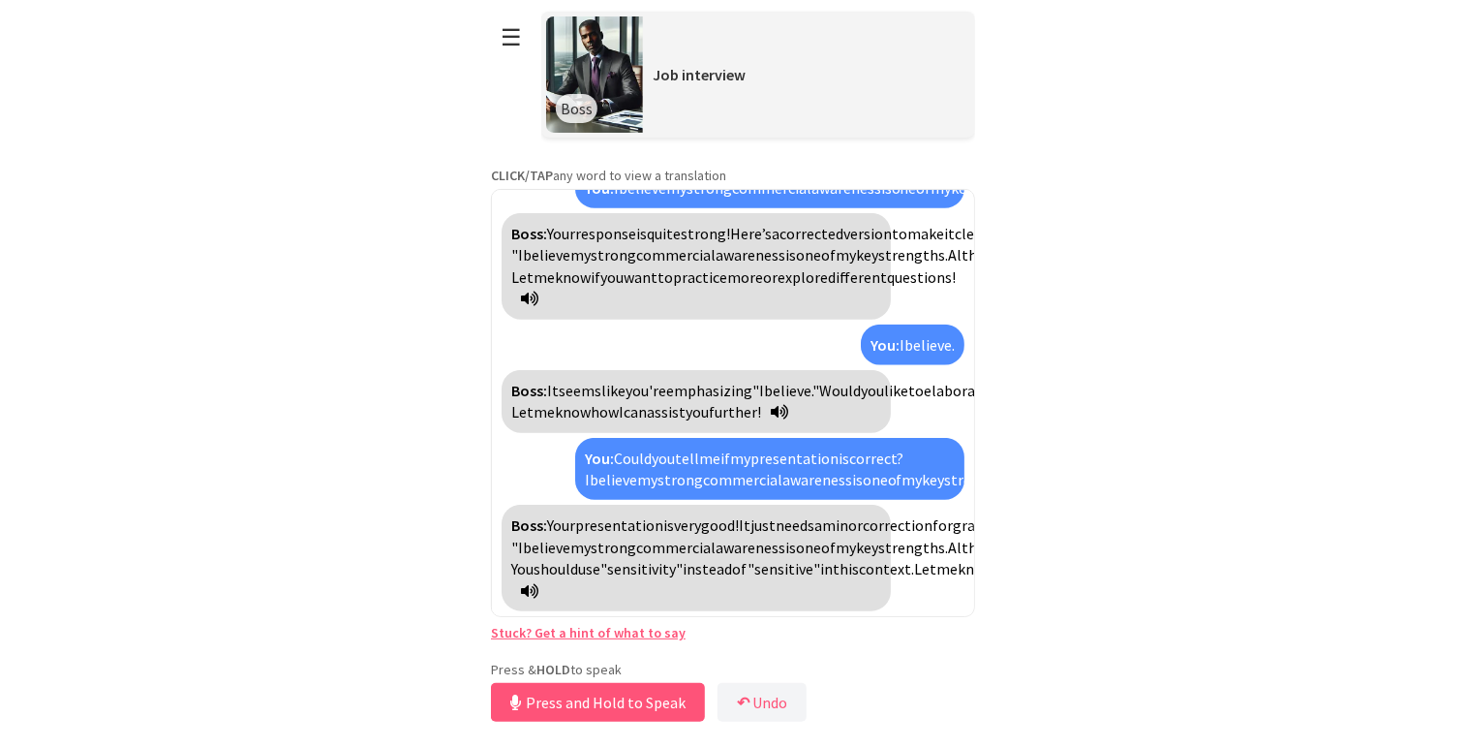
scroll to position [1174, 0]
click at [581, 700] on button "Release to Stop Speaking" at bounding box center [595, 702] width 208 height 39
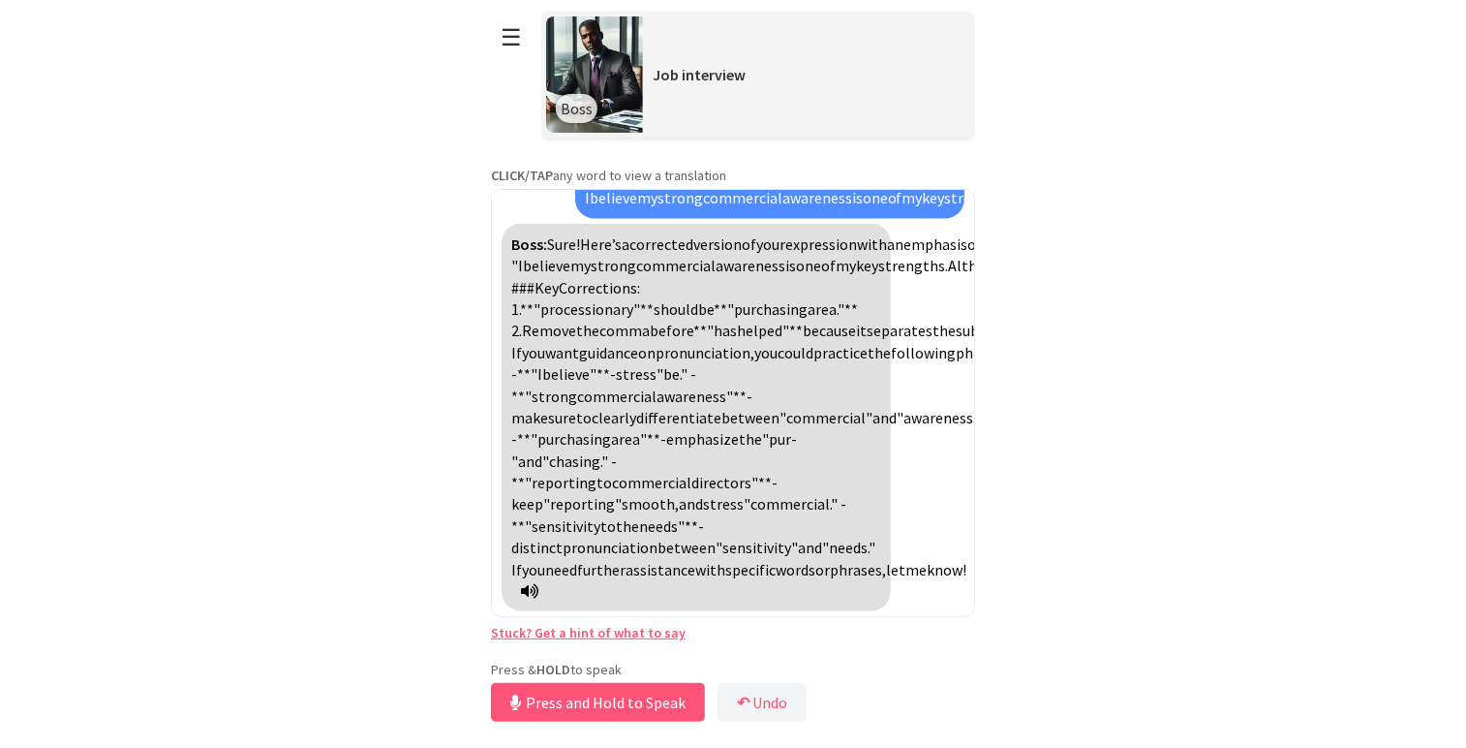
scroll to position [2217, 0]
click at [618, 580] on div "Boss: Sure! Here’s a corrected version of your expression with an emphasis on c…" at bounding box center [696, 418] width 389 height 388
click at [539, 585] on icon at bounding box center [529, 590] width 17 height 15
click at [539, 588] on icon at bounding box center [529, 590] width 17 height 15
click at [640, 697] on button "Release to Stop Speaking" at bounding box center [595, 702] width 208 height 39
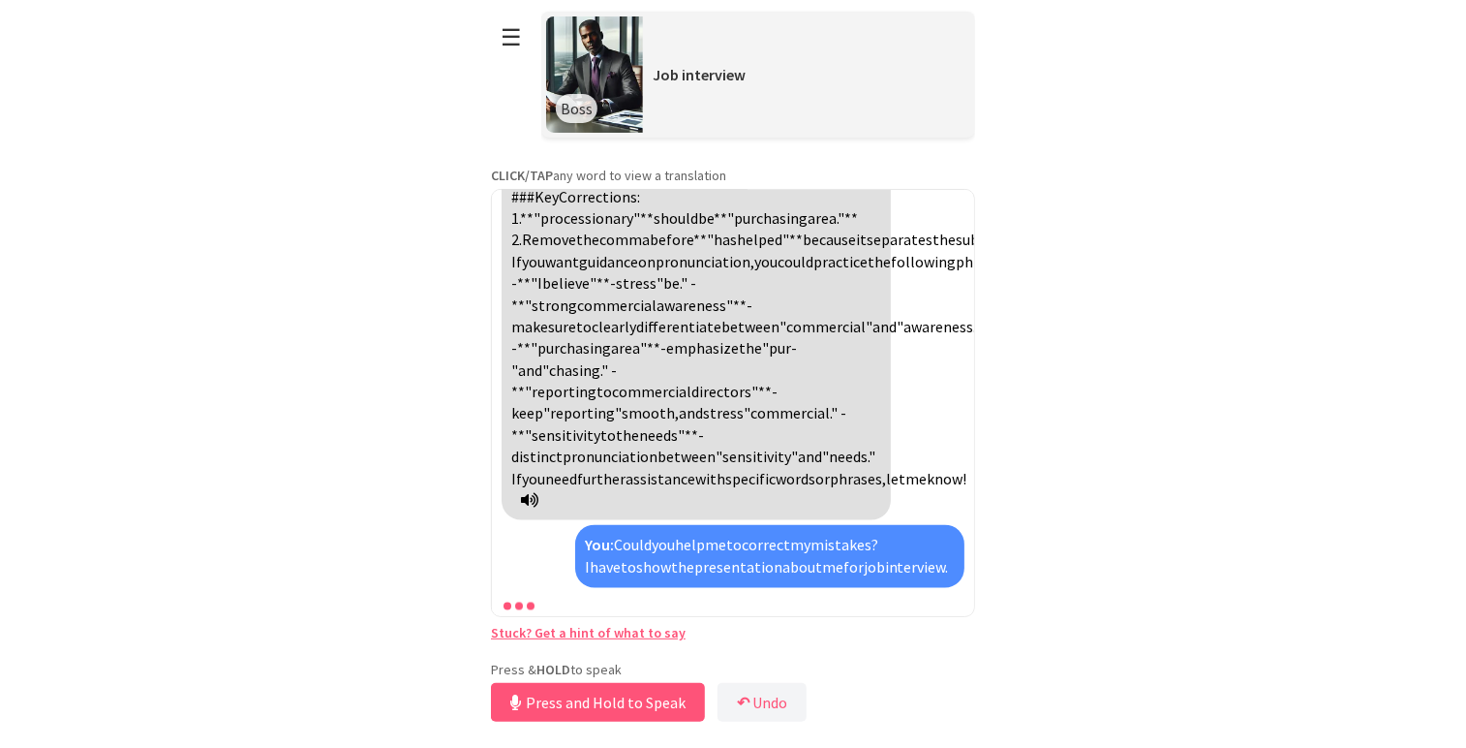
scroll to position [2547, 0]
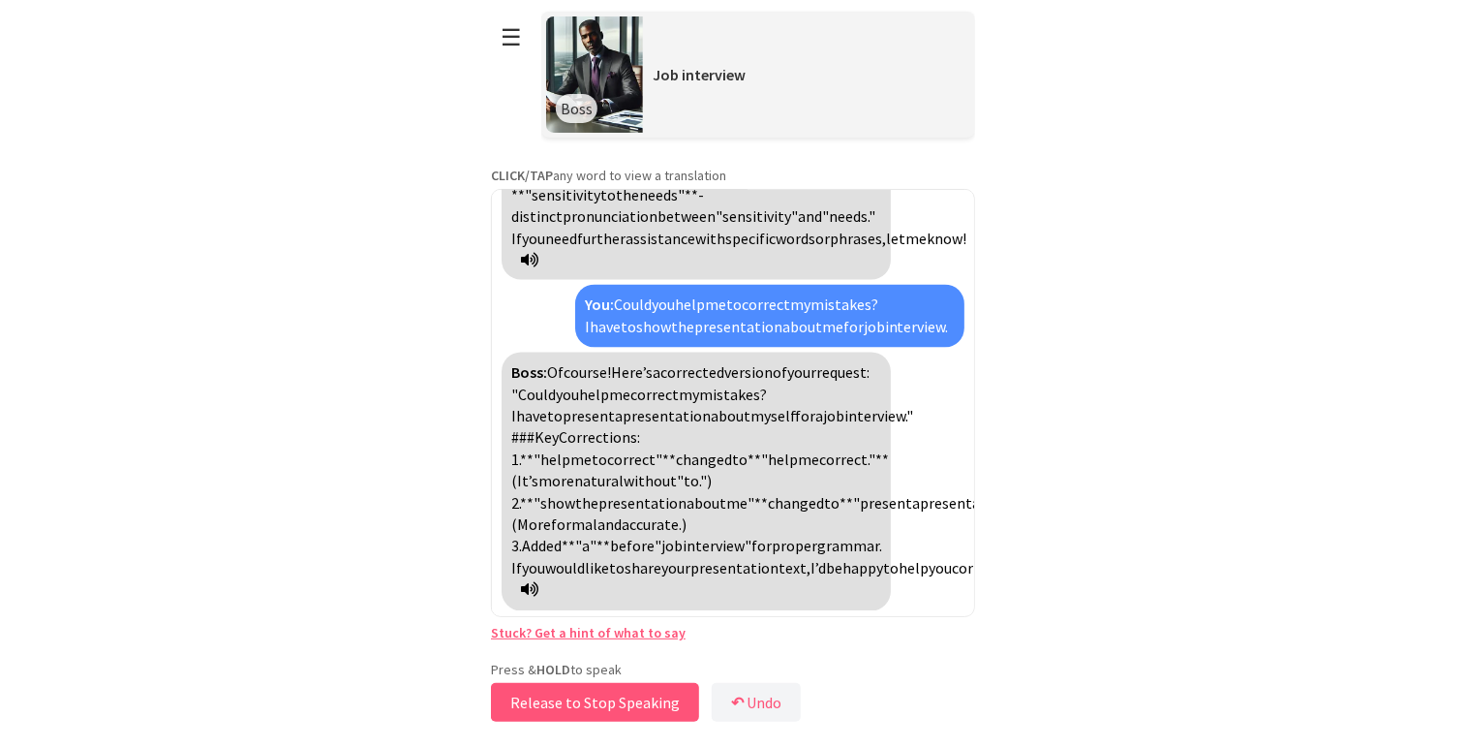
click at [649, 689] on button "Release to Stop Speaking" at bounding box center [595, 702] width 208 height 39
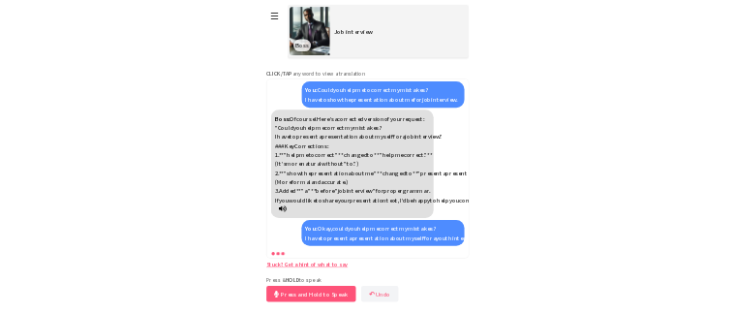
scroll to position [2921, 0]
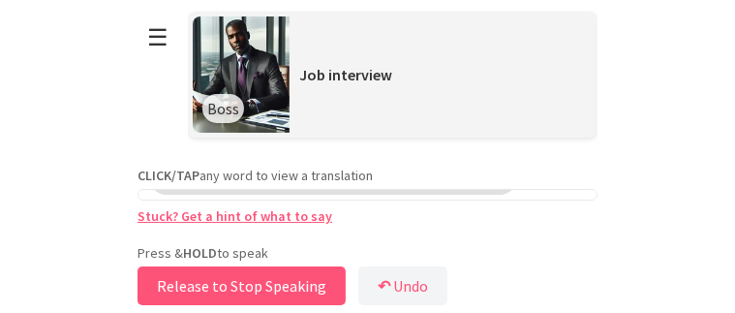
click at [270, 290] on button "Release to Stop Speaking" at bounding box center [242, 285] width 208 height 39
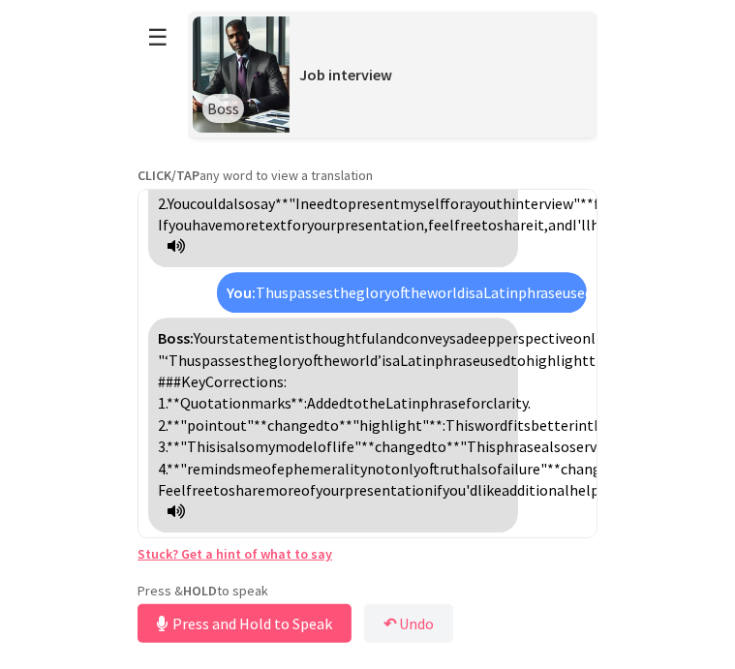
scroll to position [3580, 0]
click at [404, 630] on button "↶ Undo" at bounding box center [408, 623] width 89 height 39
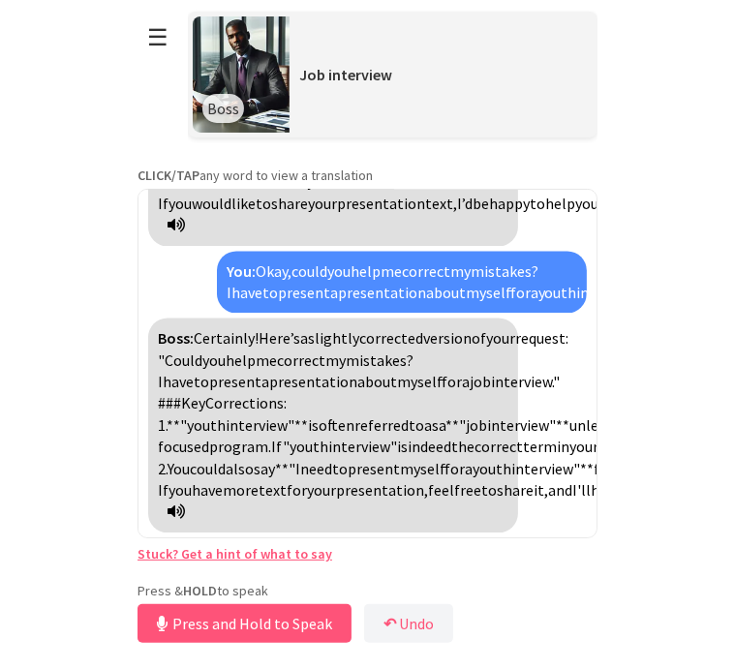
scroll to position [3152, 0]
click at [275, 615] on button "Release to Stop Speaking" at bounding box center [242, 623] width 208 height 39
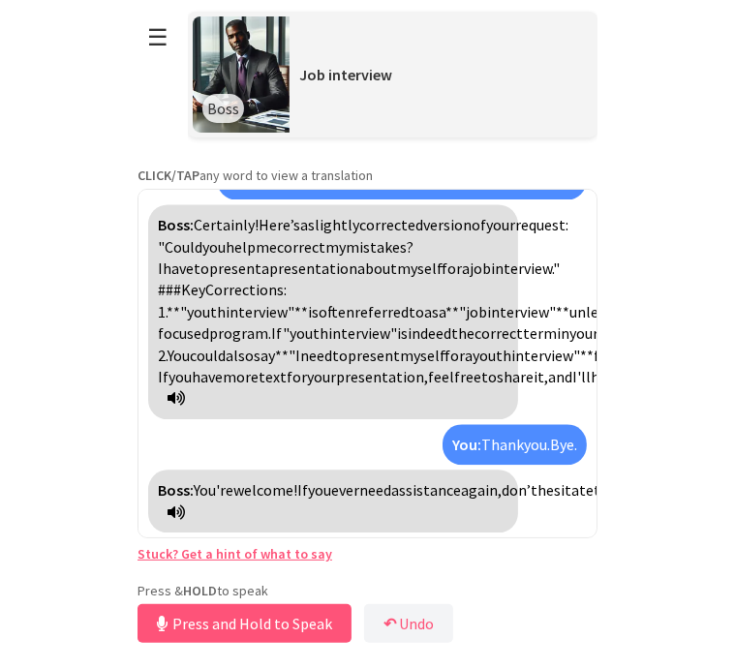
scroll to position [3265, 0]
click at [277, 618] on button "Release to Stop Speaking" at bounding box center [242, 623] width 208 height 39
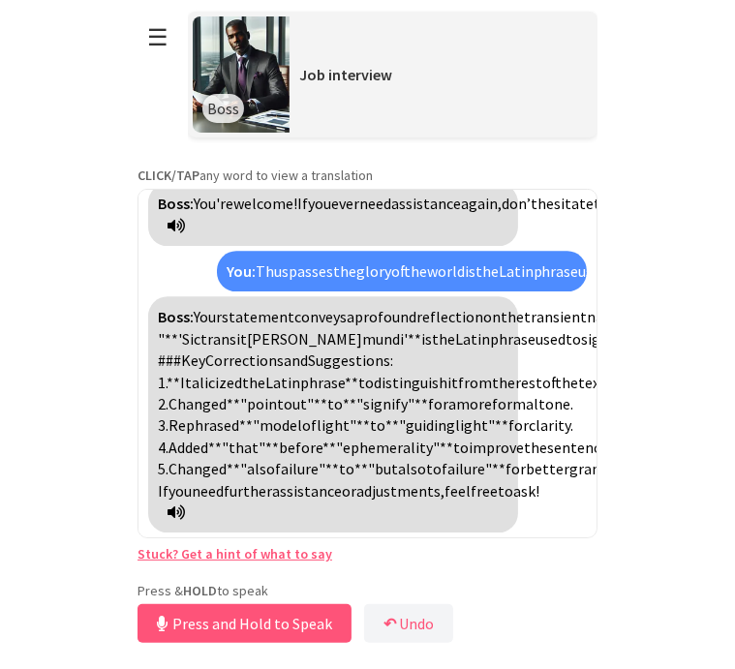
scroll to position [3597, 0]
click at [235, 326] on span "statement" at bounding box center [258, 316] width 73 height 19
click at [591, 326] on span "nature" at bounding box center [613, 316] width 45 height 19
click at [313, 619] on button "Release to Stop Speaking" at bounding box center [242, 623] width 208 height 39
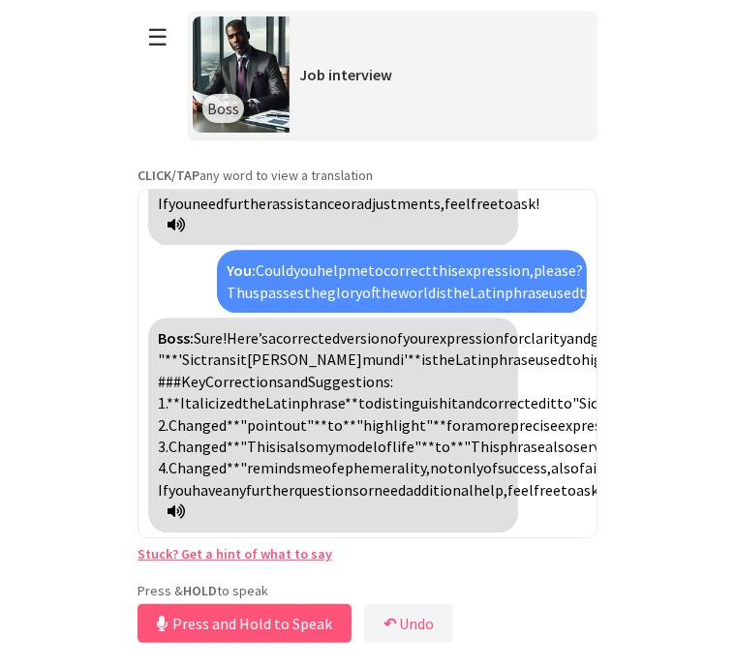
scroll to position [4241, 0]
drag, startPoint x: 349, startPoint y: 280, endPoint x: 201, endPoint y: 370, distance: 172.6
click at [201, 370] on div "Boss: Sure! Here’s a corrected version of your expression for clarity and gramm…" at bounding box center [333, 425] width 370 height 215
copy div "is the Latin phrase used to highlight the ephemerality of success. This phrase …"
click at [644, 413] on span "[PERSON_NAME]" at bounding box center [701, 402] width 115 height 19
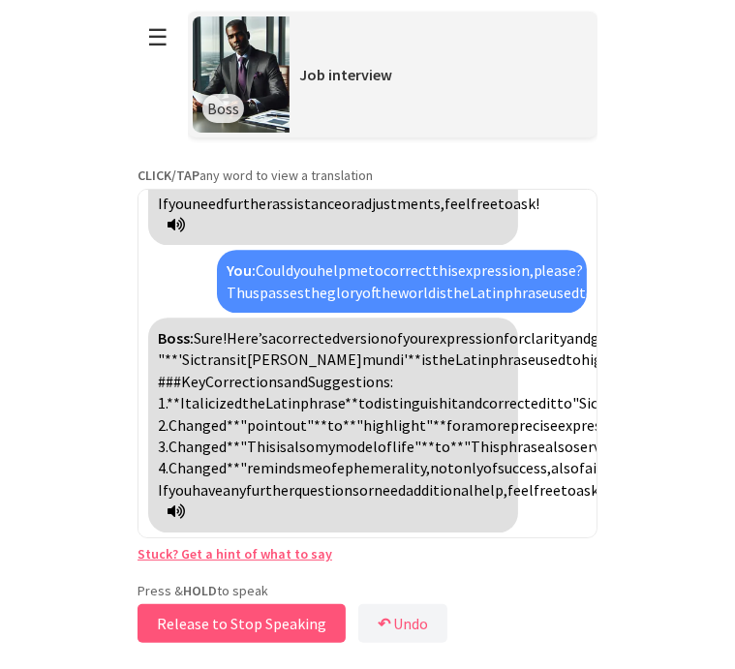
click at [310, 625] on button "Release to Stop Speaking" at bounding box center [242, 623] width 208 height 39
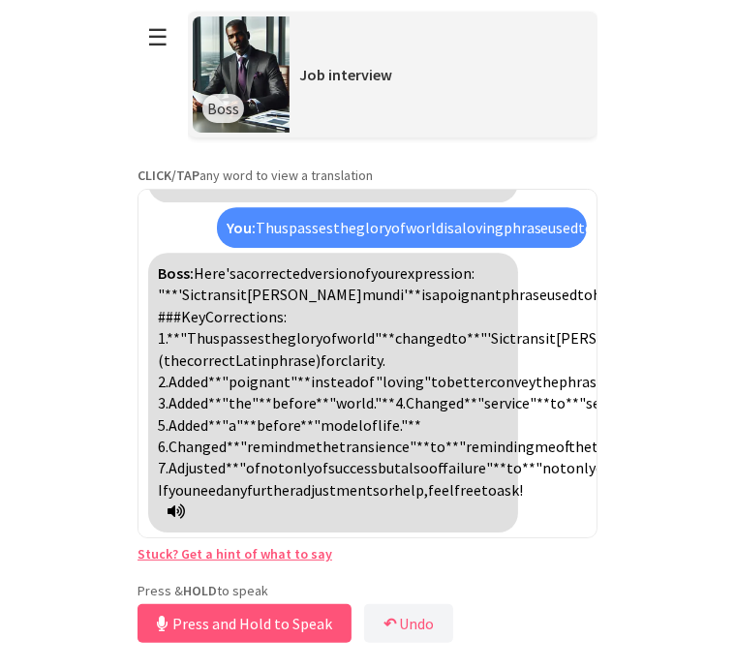
scroll to position [4908, 0]
click at [272, 619] on button "Release to Stop Speaking" at bounding box center [242, 623] width 208 height 39
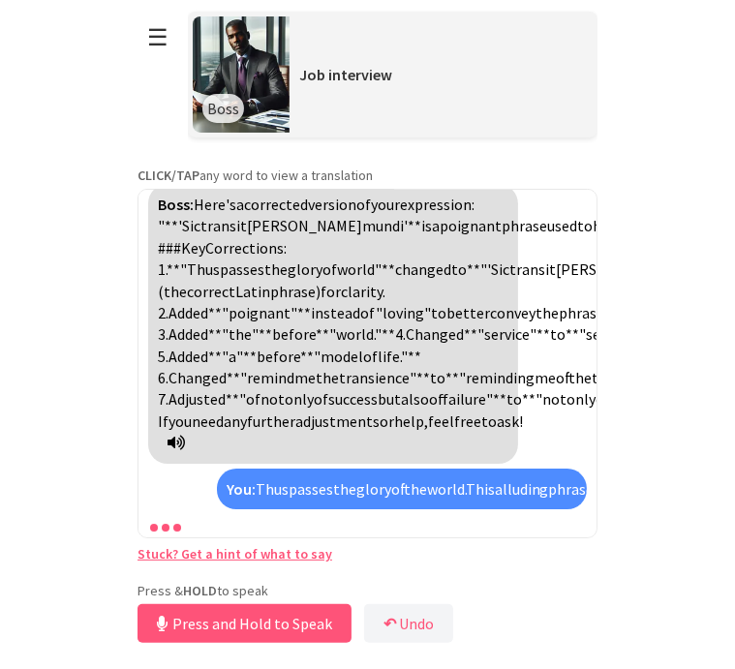
scroll to position [5412, 0]
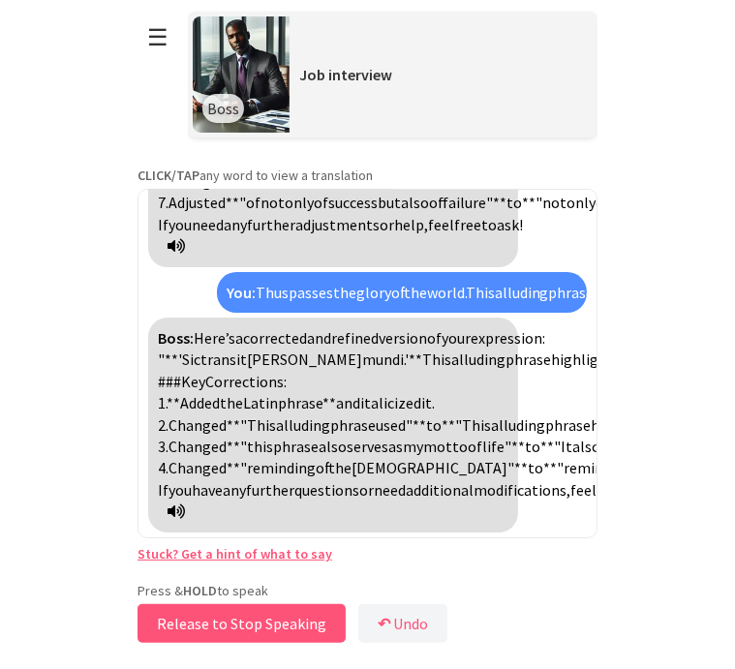
click at [287, 613] on button "Release to Stop Speaking" at bounding box center [242, 623] width 208 height 39
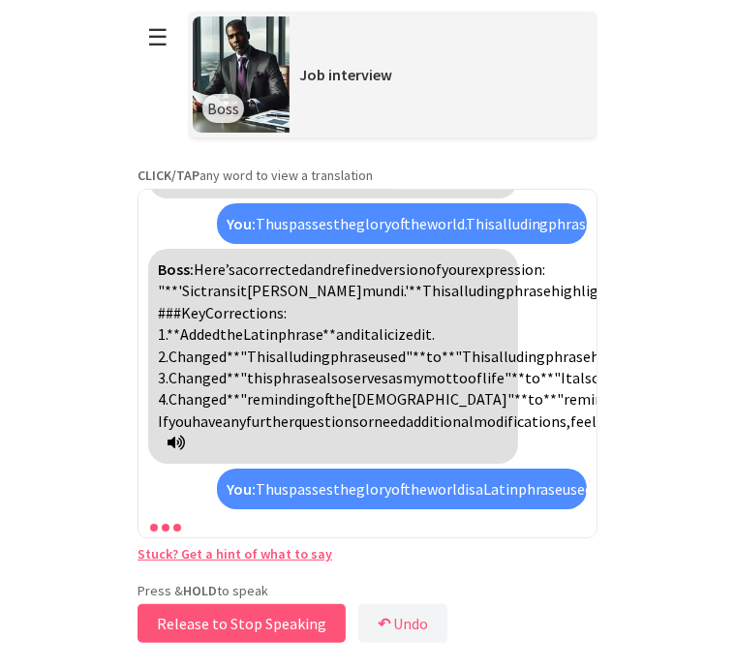
scroll to position [5829, 0]
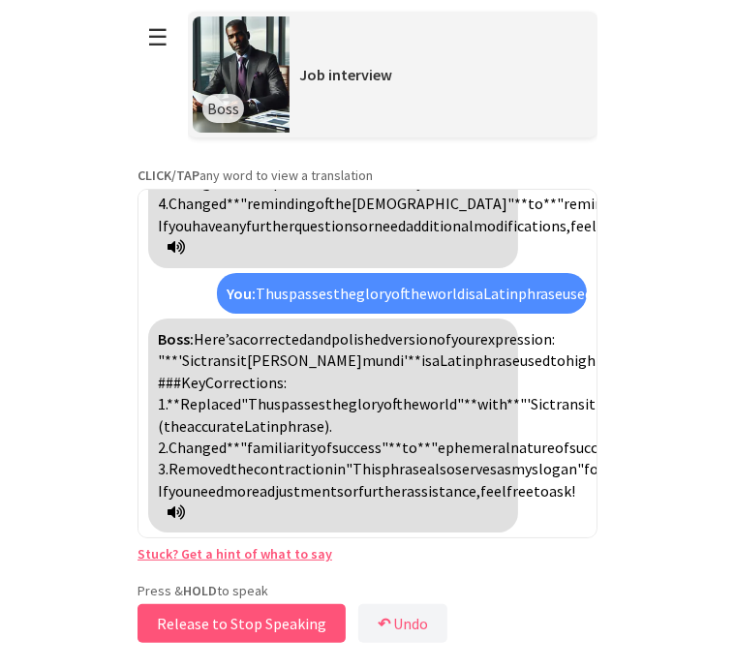
click at [283, 615] on button "Release to Stop Speaking" at bounding box center [242, 623] width 208 height 39
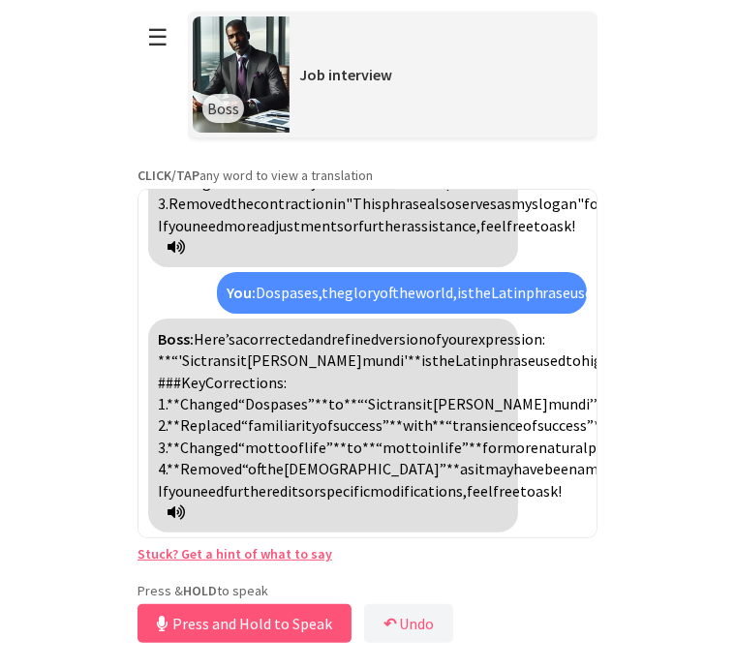
scroll to position [6354, 0]
click at [185, 509] on icon at bounding box center [176, 512] width 17 height 15
click at [241, 412] on span "phrase. 2." at bounding box center [496, 414] width 676 height 41
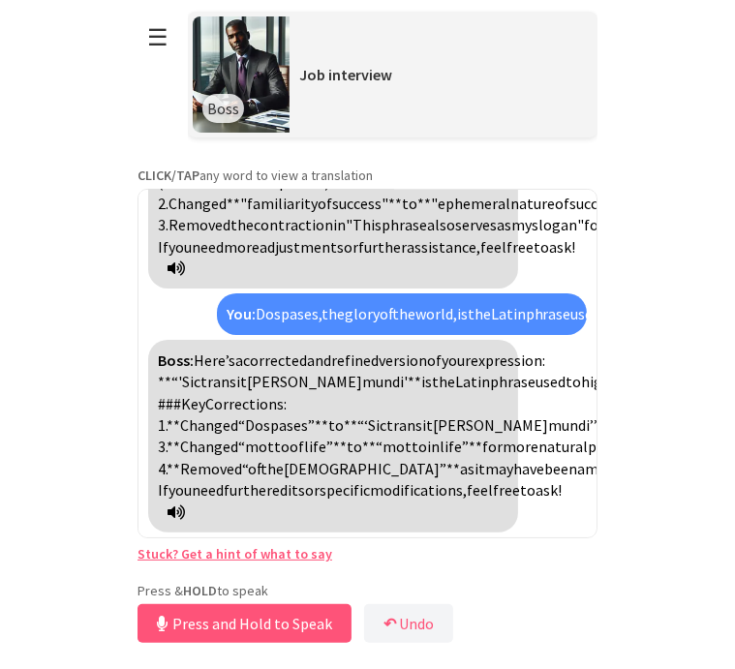
scroll to position [6354, 0]
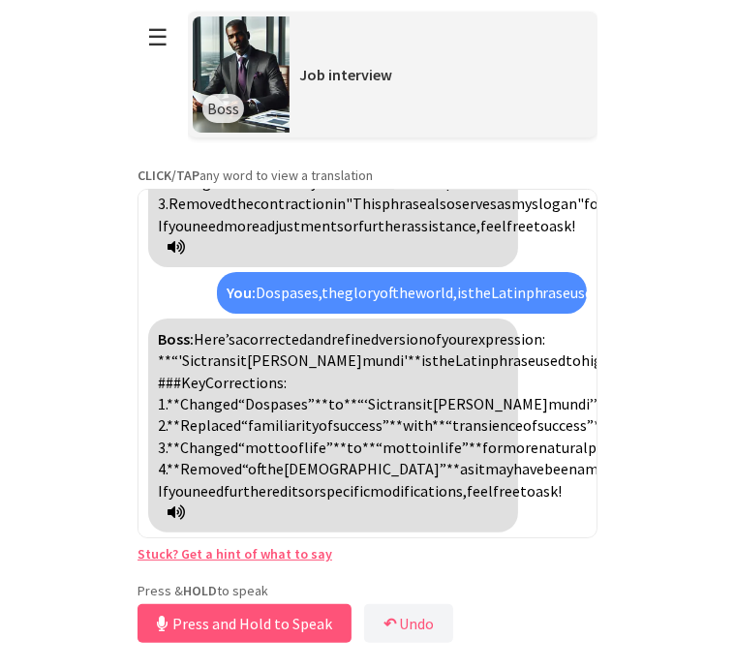
scroll to position [6258, 0]
click at [667, 351] on span "transience" at bounding box center [702, 360] width 71 height 19
click at [667, 351] on span "transitoriedad" at bounding box center [715, 360] width 96 height 19
drag, startPoint x: 376, startPoint y: 310, endPoint x: 446, endPoint y: 306, distance: 69.8
click at [446, 319] on div "Boss: Here’s a corrected and refined version of your expression: **“'Sic transi…" at bounding box center [333, 426] width 370 height 215
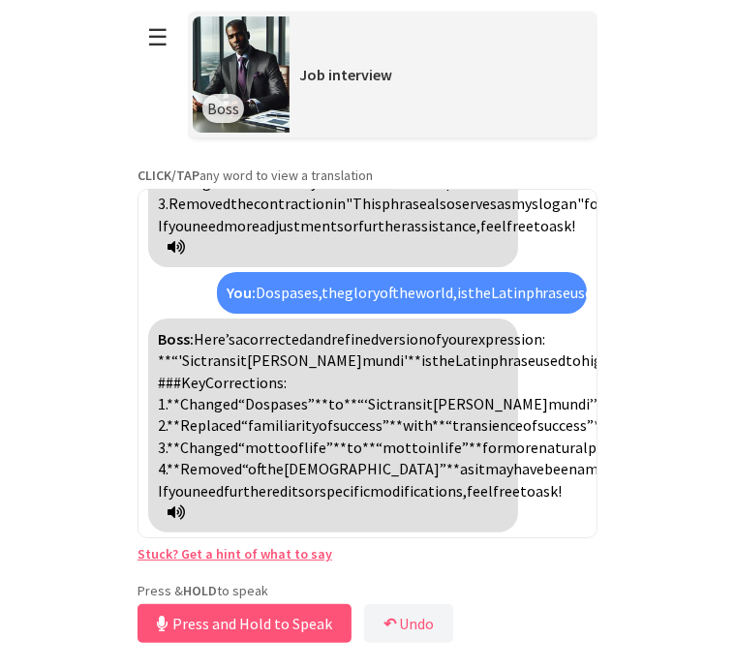
copy span "transience"
click at [490, 351] on span "phrase" at bounding box center [513, 360] width 46 height 19
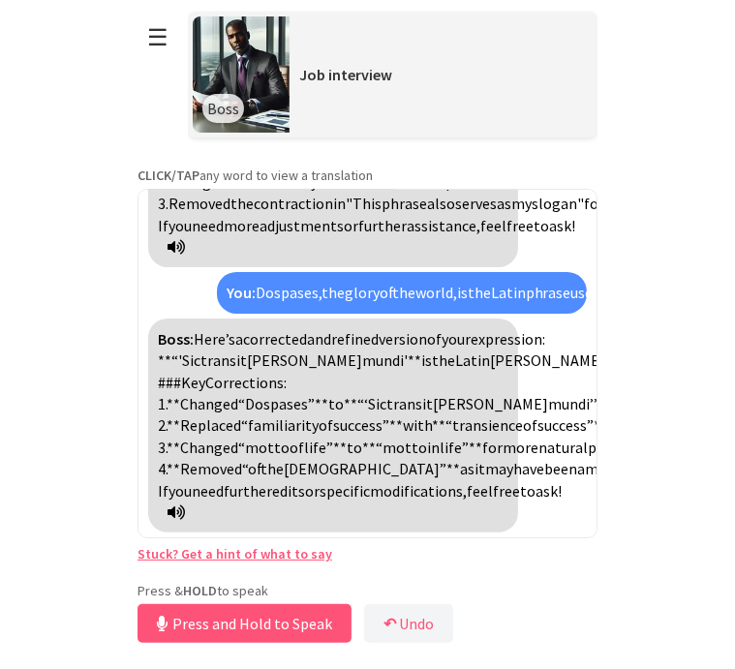
click at [288, 626] on button "Release to Stop Speaking" at bounding box center [242, 623] width 208 height 39
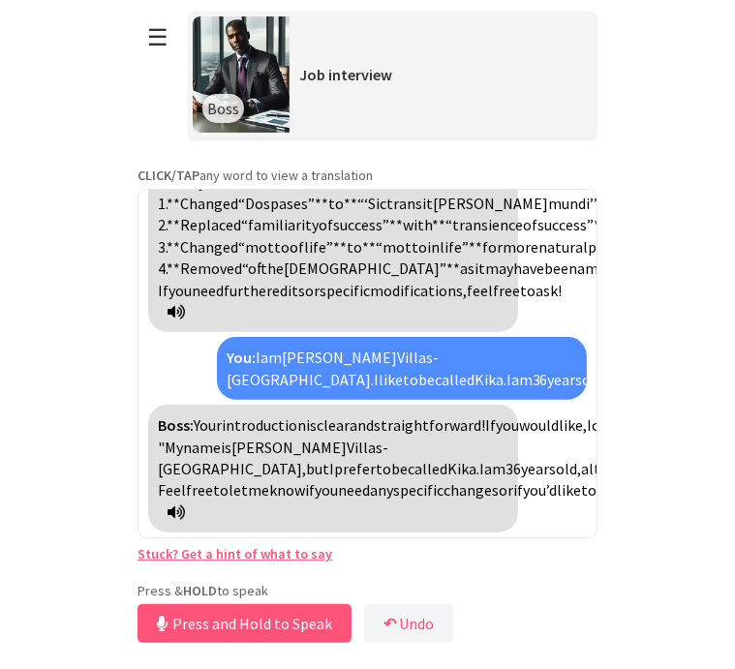
scroll to position [6620, 0]
click at [306, 616] on button "Release to Stop Speaking" at bounding box center [242, 623] width 208 height 39
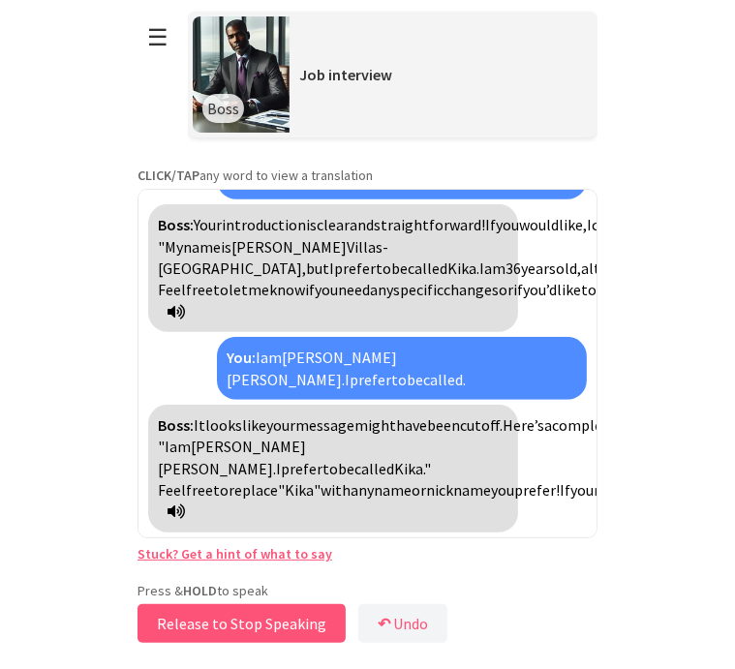
scroll to position [6820, 0]
click at [302, 613] on button "Release to Stop Speaking" at bounding box center [242, 623] width 208 height 39
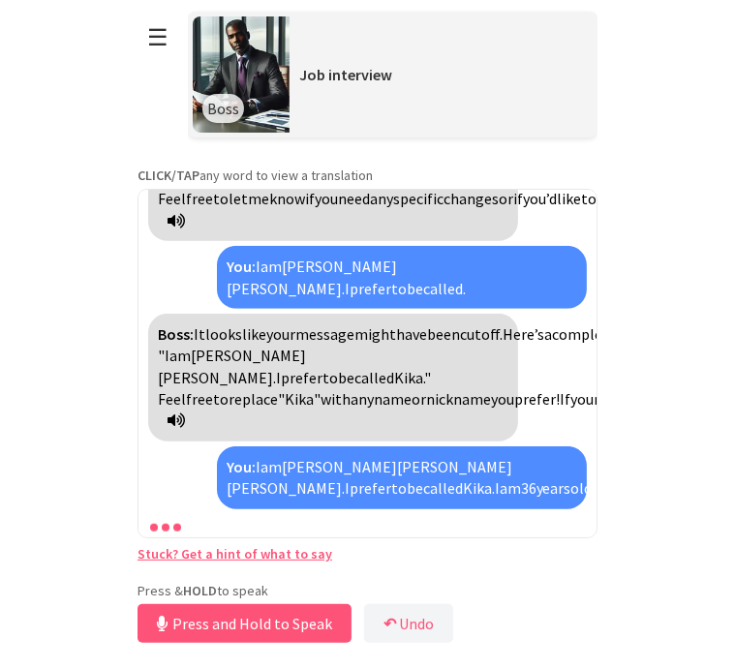
scroll to position [7086, 0]
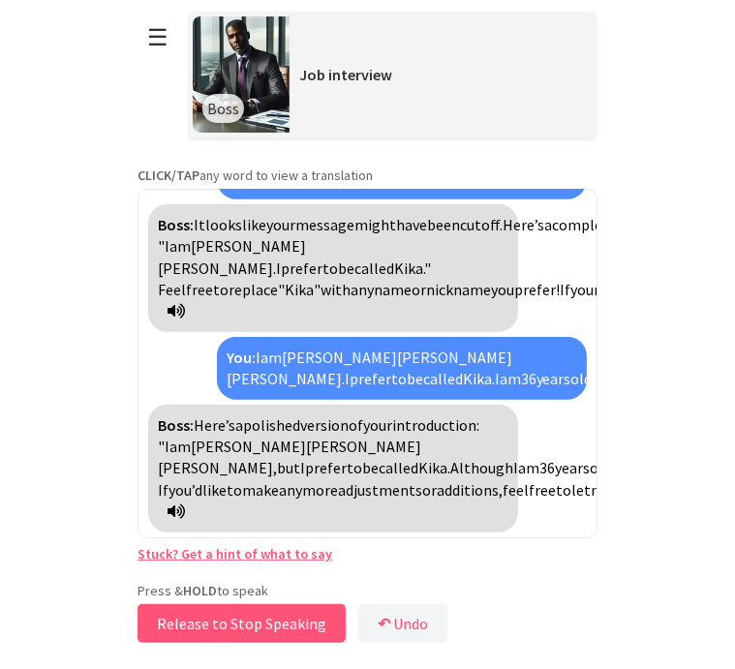
click at [217, 618] on button "Release to Stop Speaking" at bounding box center [242, 623] width 208 height 39
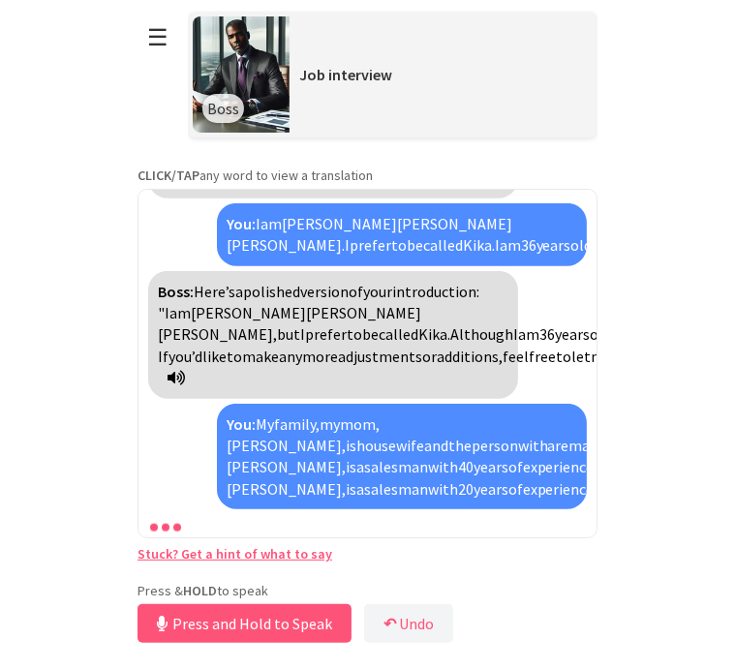
scroll to position [7503, 0]
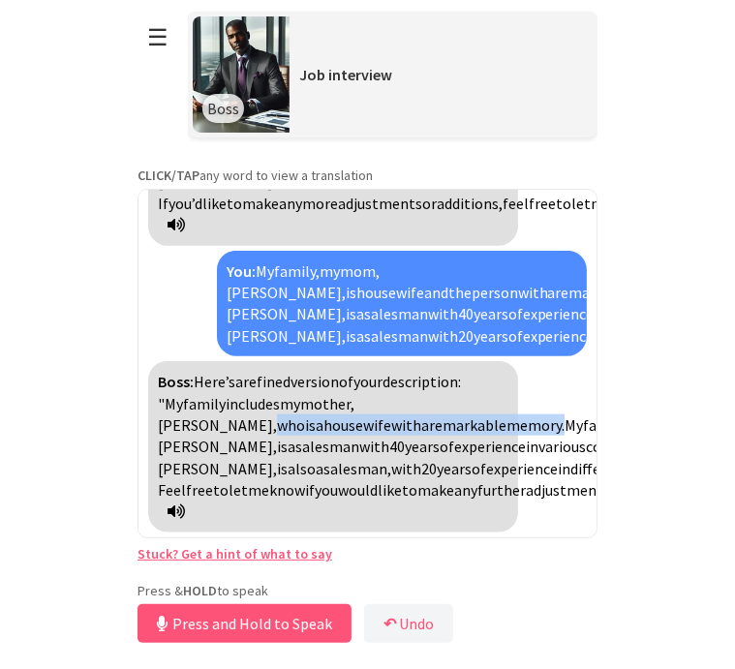
drag, startPoint x: 424, startPoint y: 335, endPoint x: 406, endPoint y: 363, distance: 33.6
click at [406, 363] on div "Boss: Here’s a refined version of your description: "My family includes my moth…" at bounding box center [333, 446] width 370 height 171
copy div "who is a housewife with a remarkable memory."
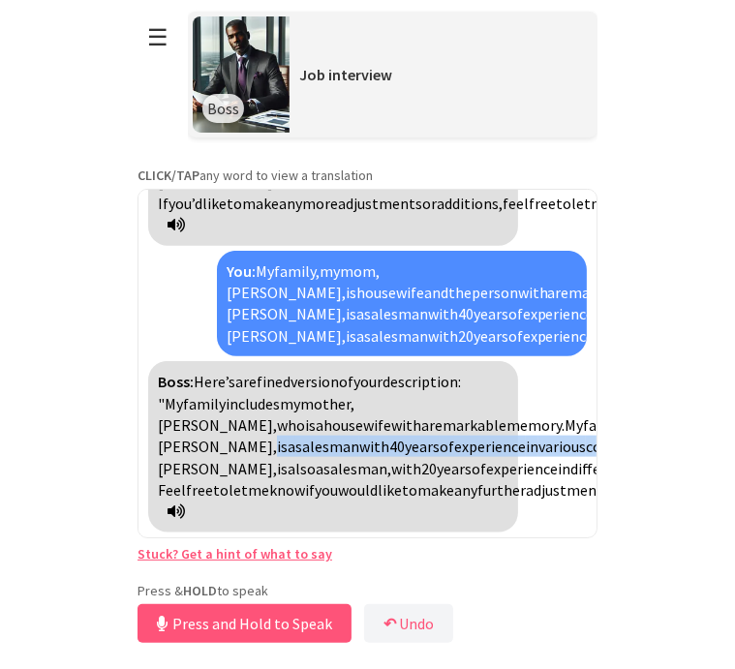
drag, startPoint x: 194, startPoint y: 377, endPoint x: 253, endPoint y: 429, distance: 78.9
click at [253, 429] on div "Boss: Here’s a refined version of your description: "My family includes my moth…" at bounding box center [333, 446] width 370 height 171
copy div "is a salesman with 40 years of experience in various companies and is the most …"
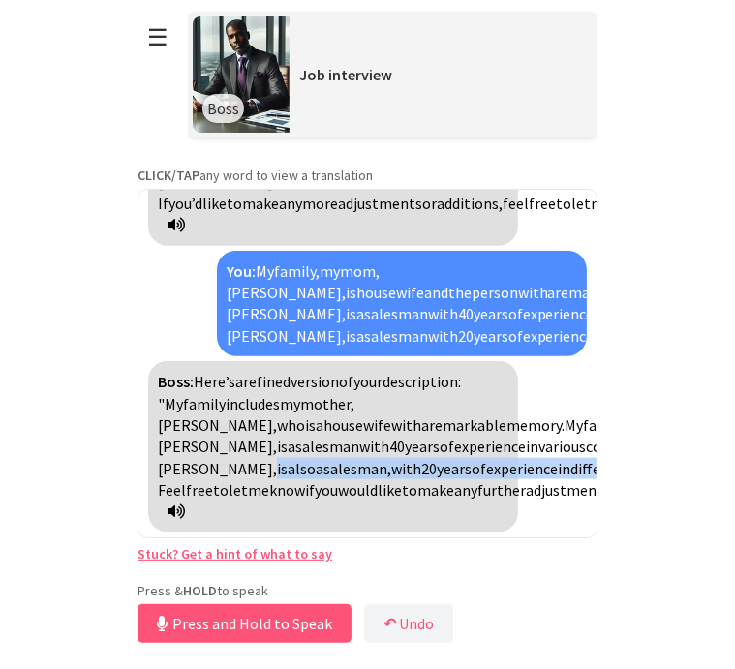
drag, startPoint x: 410, startPoint y: 419, endPoint x: 469, endPoint y: 467, distance: 75.8
click at [469, 467] on div "Boss: Here’s a refined version of your description: "My family includes my moth…" at bounding box center [333, 446] width 370 height 171
copy div "is also a salesman, with 20 years of experience in different companies, and he …"
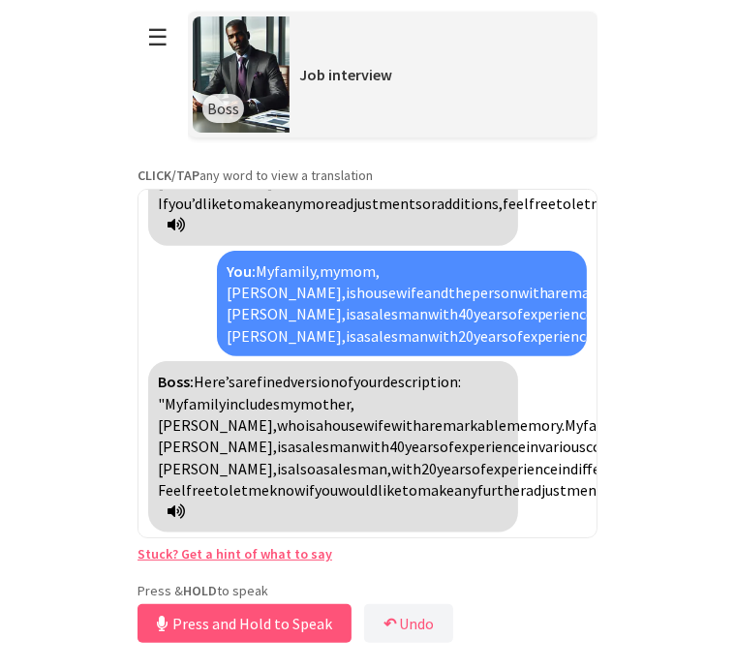
drag, startPoint x: 252, startPoint y: 472, endPoint x: 432, endPoint y: 476, distance: 180.2
click at [432, 476] on div "Boss: Here’s a refined version of your description: "My family includes my moth…" at bounding box center [333, 446] width 370 height 171
copy div "and he is incredibly persuasive"
click at [437, 459] on span "years" at bounding box center [454, 468] width 35 height 19
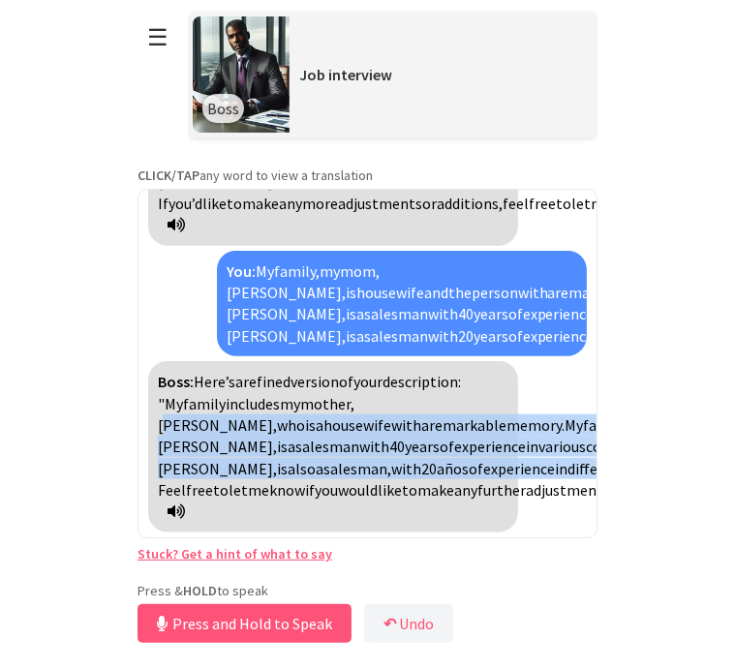
drag, startPoint x: 369, startPoint y: 336, endPoint x: 436, endPoint y: 475, distance: 153.8
click at [436, 475] on div "Boss: Here’s a refined version of your description: "My family includes my moth…" at bounding box center [333, 446] width 370 height 171
copy div "[PERSON_NAME], who is a housewife with a remarkable memory. My father, [PERSON_…"
